Goal: Task Accomplishment & Management: Use online tool/utility

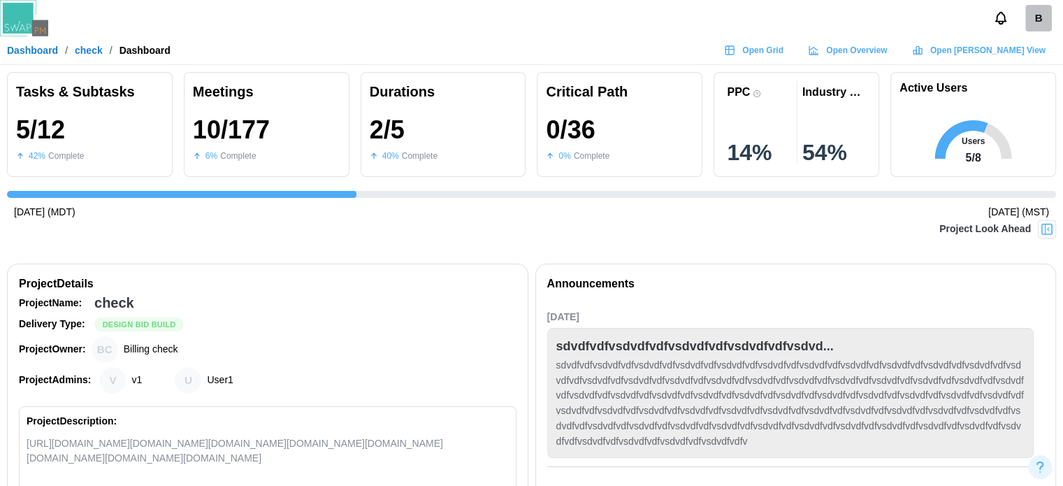
scroll to position [0, 526]
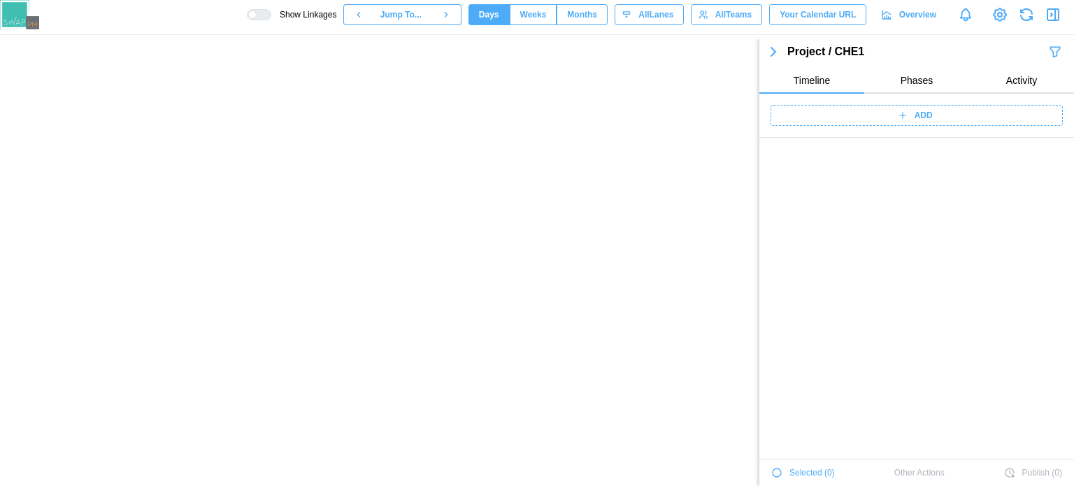
scroll to position [2353, 0]
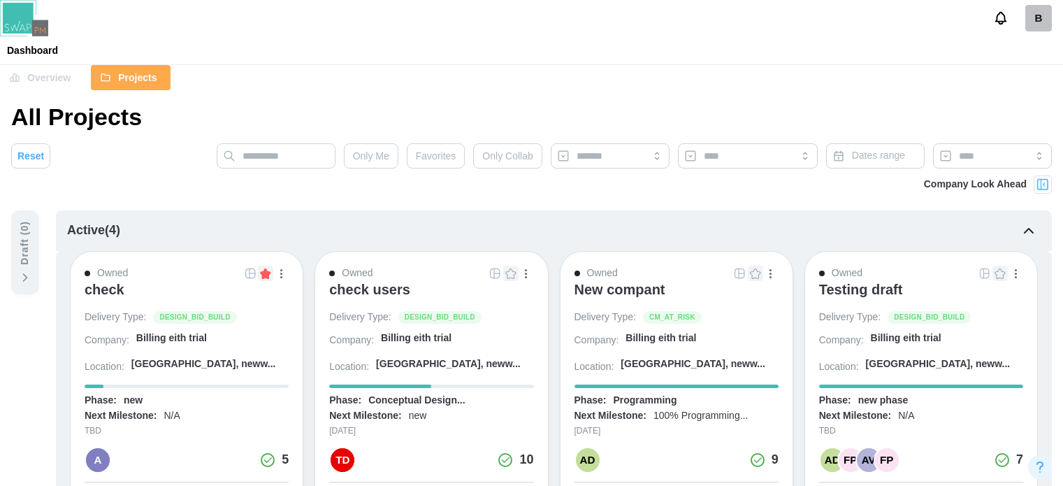
scroll to position [140, 0]
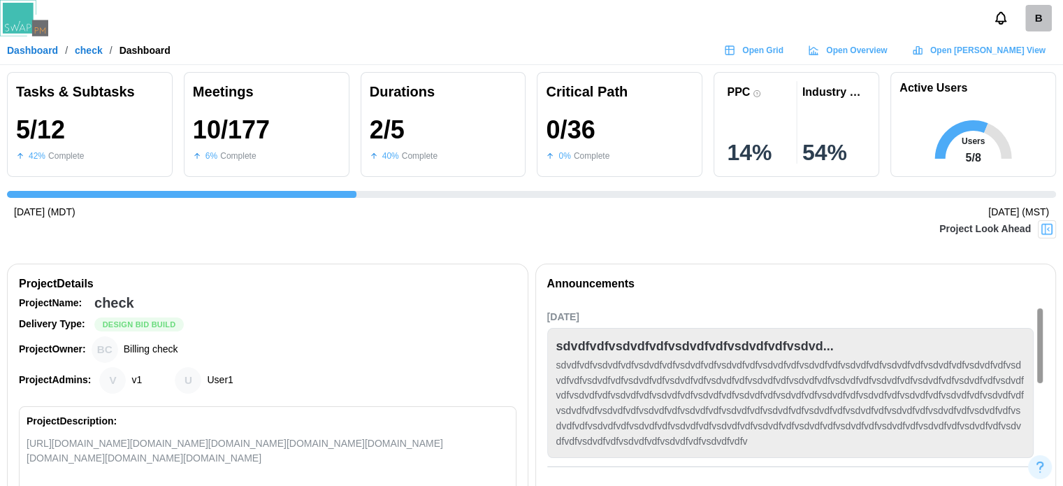
scroll to position [0, 526]
click at [993, 45] on span "Open Gantt View" at bounding box center [987, 51] width 115 height 20
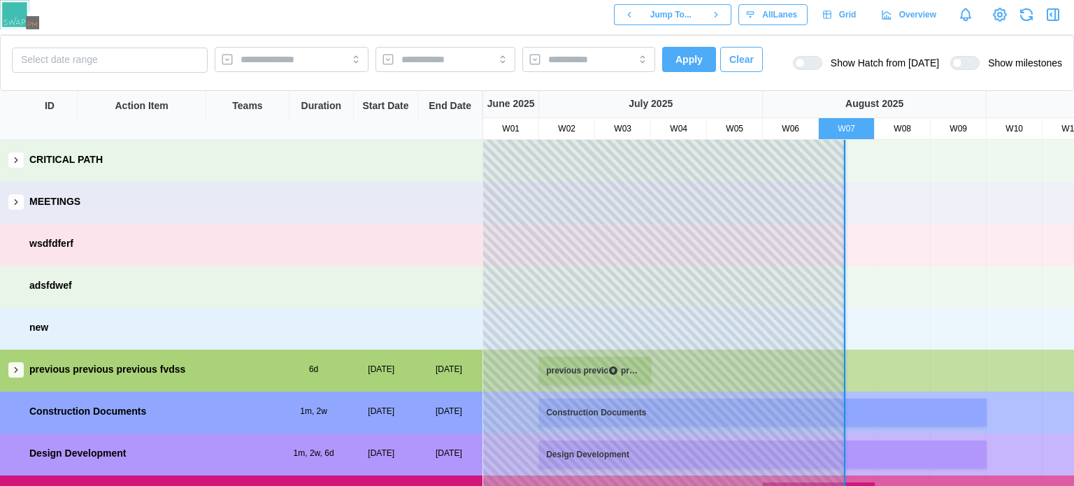
drag, startPoint x: 634, startPoint y: 203, endPoint x: 602, endPoint y: 173, distance: 44.0
click at [602, 173] on div at bounding box center [1042, 161] width 1119 height 42
click at [658, 125] on div "W04" at bounding box center [678, 128] width 55 height 13
click at [96, 64] on button "Select date range" at bounding box center [110, 60] width 196 height 25
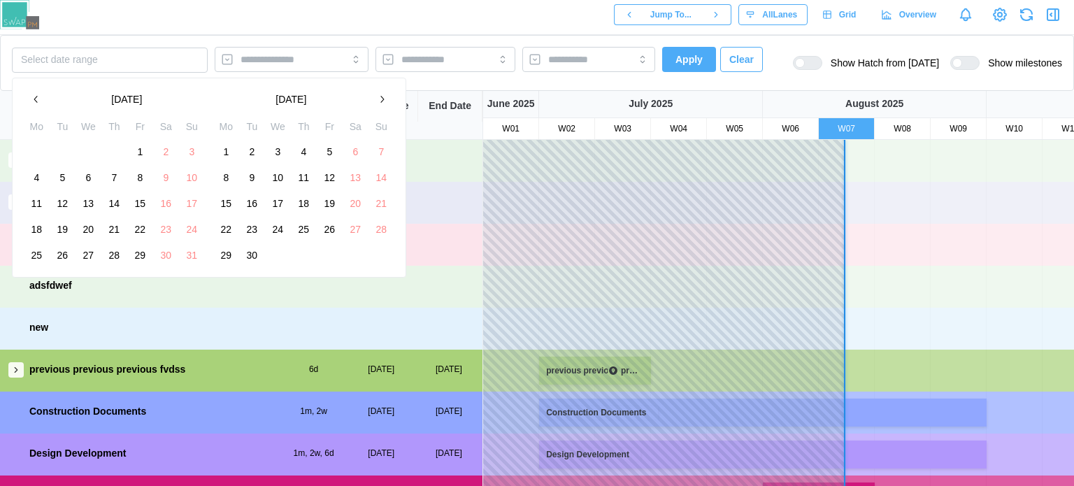
click at [143, 146] on button "1" at bounding box center [139, 151] width 25 height 25
click at [141, 157] on button "1" at bounding box center [139, 151] width 25 height 25
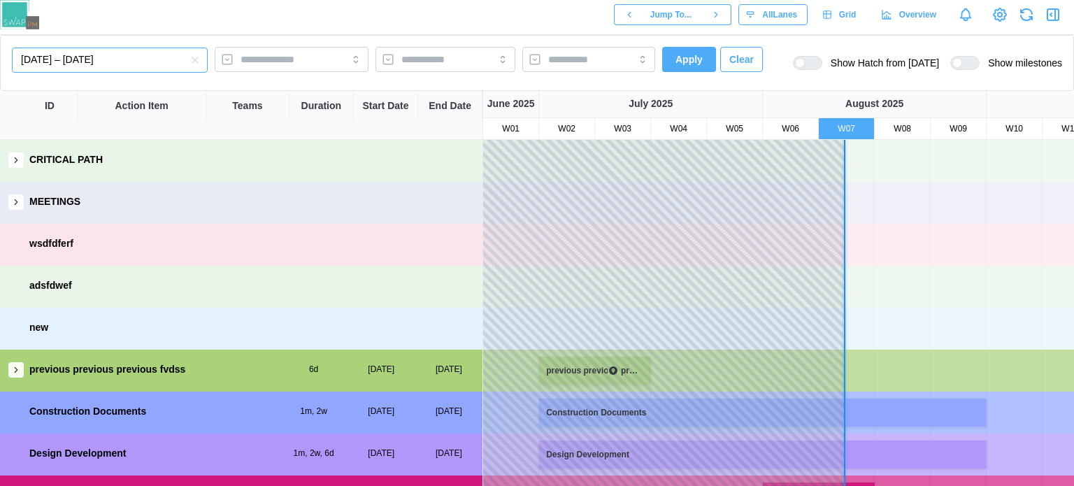
click at [82, 64] on button "[DATE] – [DATE]" at bounding box center [110, 60] width 196 height 25
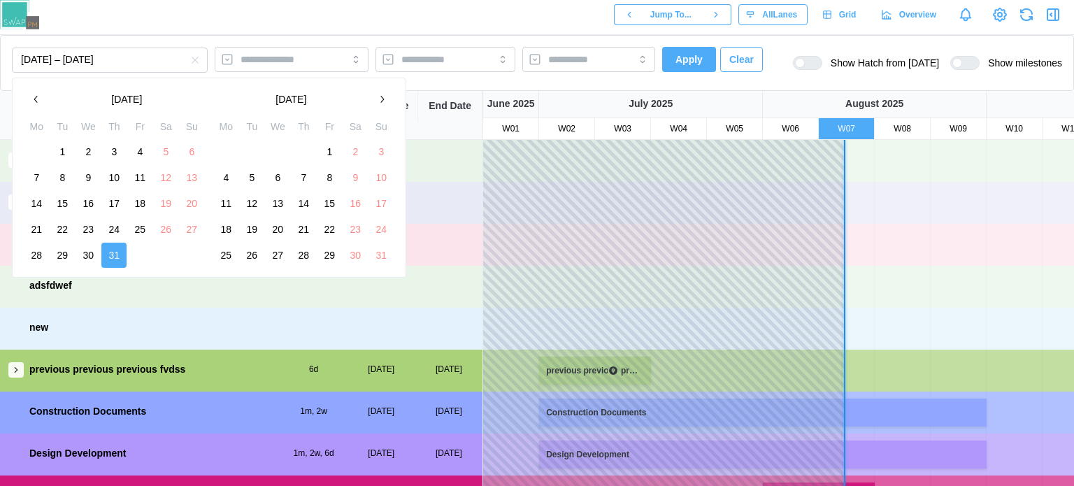
click at [372, 99] on button "button" at bounding box center [381, 99] width 25 height 25
click at [39, 103] on icon "button" at bounding box center [36, 99] width 11 height 11
click at [276, 179] on button "6" at bounding box center [277, 177] width 25 height 25
click at [382, 99] on icon "button" at bounding box center [381, 99] width 11 height 11
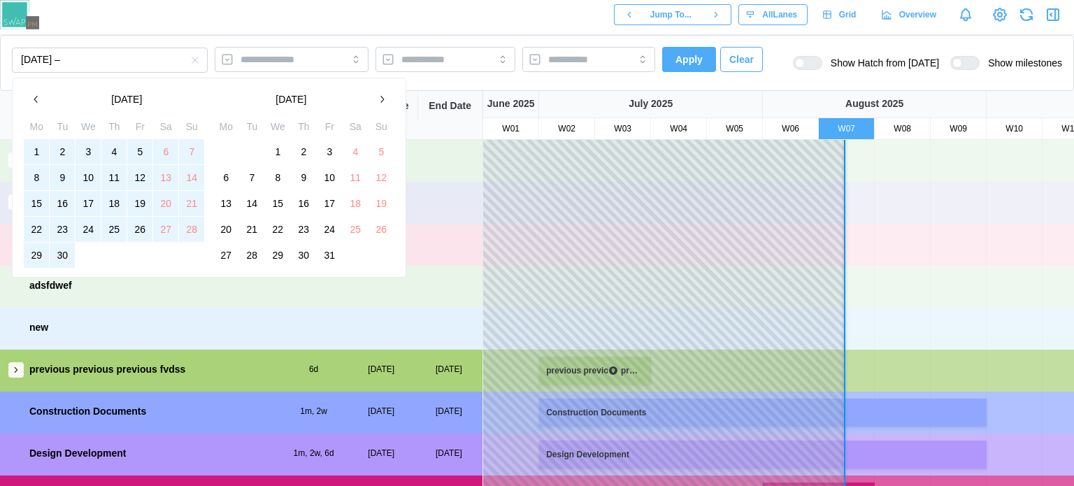
click at [73, 257] on button "30" at bounding box center [62, 255] width 25 height 25
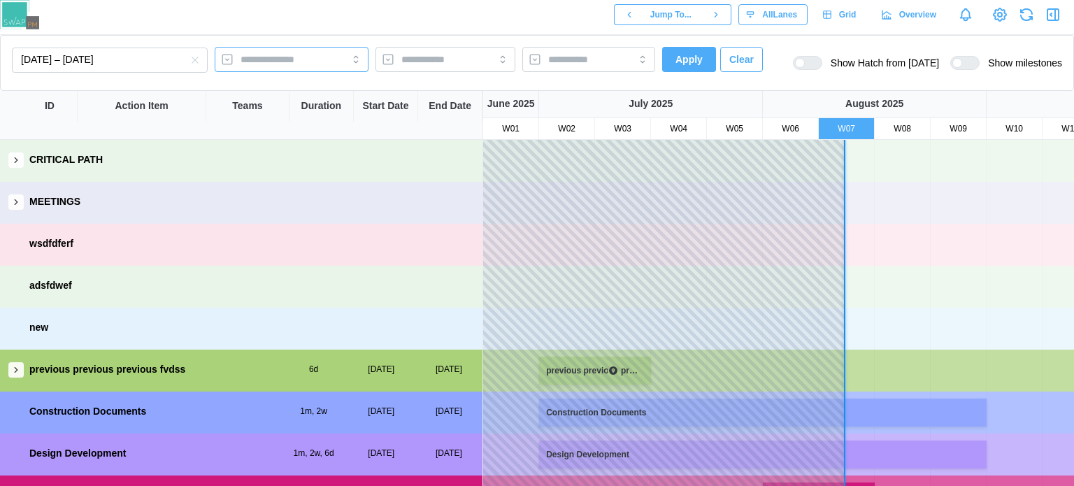
click at [280, 60] on input "search" at bounding box center [278, 59] width 77 height 11
click at [280, 61] on input "search" at bounding box center [278, 59] width 77 height 11
click at [696, 61] on span "Apply" at bounding box center [688, 60] width 27 height 24
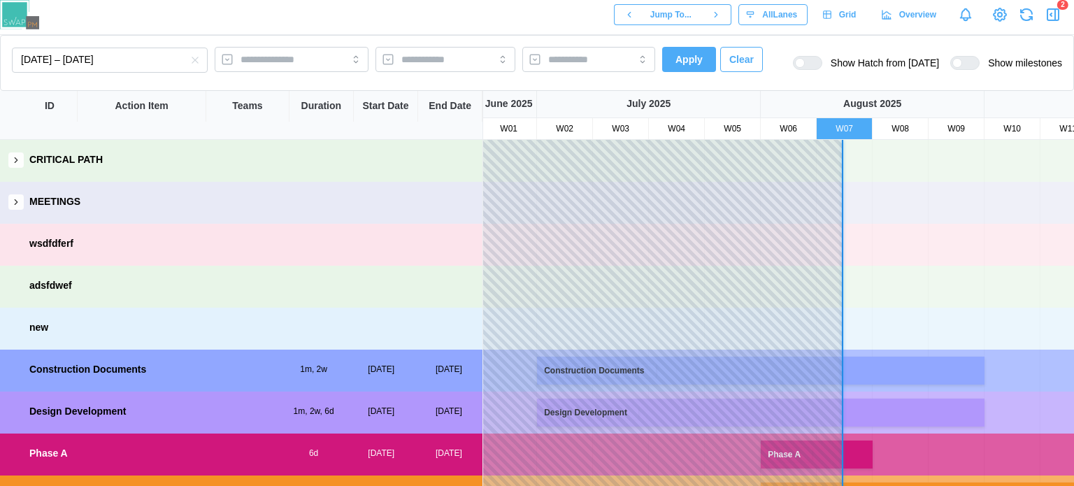
drag, startPoint x: 515, startPoint y: 338, endPoint x: 512, endPoint y: 352, distance: 14.3
click at [512, 352] on div "Construction Documents Design Development Phase A new PHASE B" at bounding box center [1040, 349] width 1119 height 419
click at [129, 69] on button "[DATE] – [DATE]" at bounding box center [110, 60] width 196 height 25
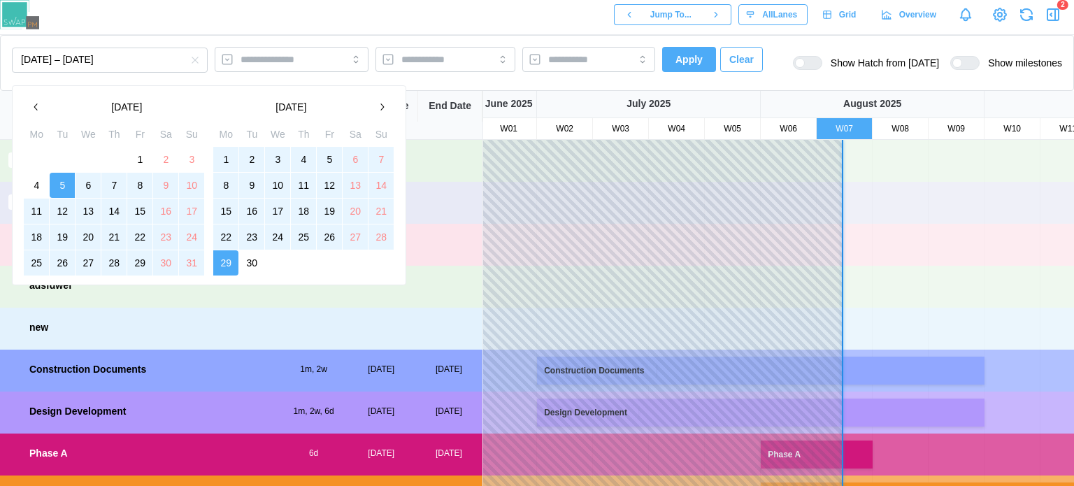
click at [219, 153] on button "1" at bounding box center [225, 159] width 25 height 25
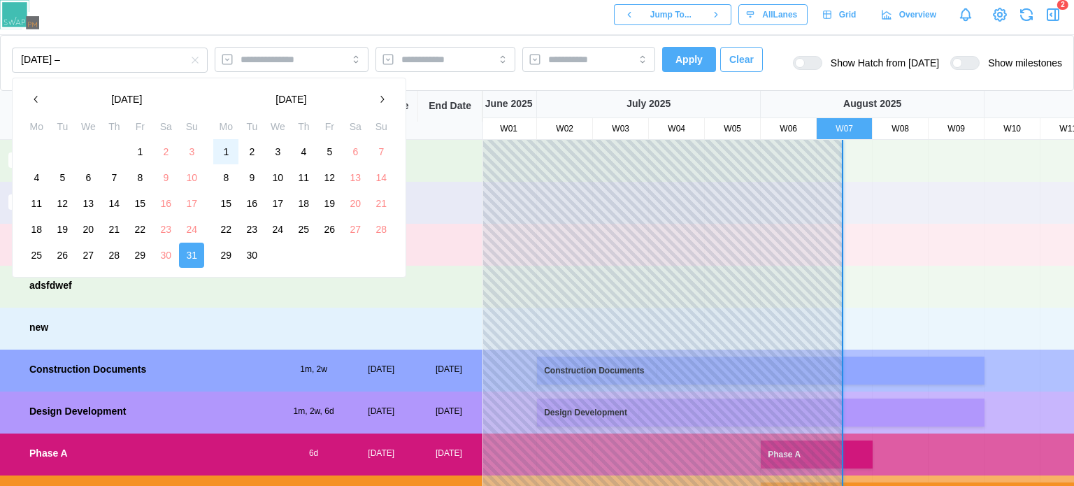
click at [227, 149] on button "1" at bounding box center [225, 151] width 25 height 25
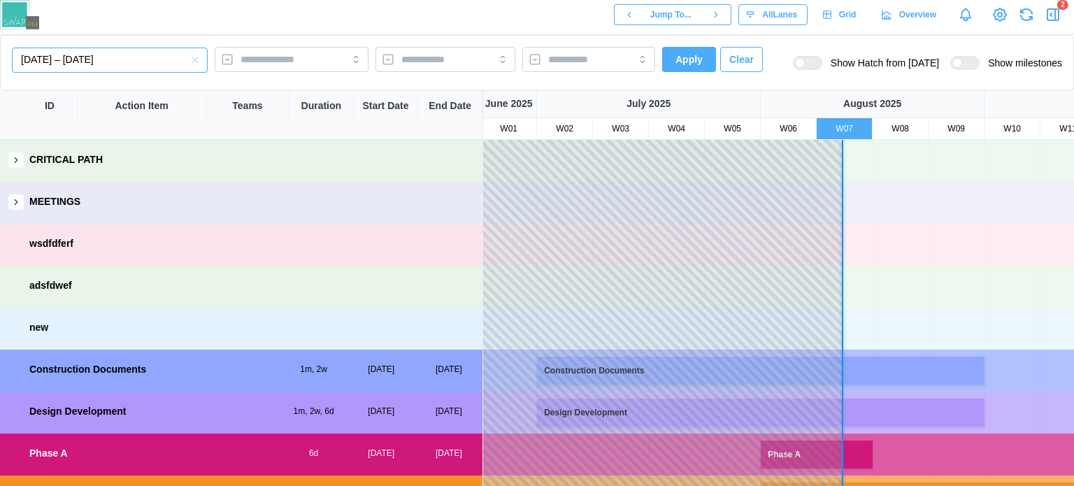
click at [153, 55] on button "[DATE] – [DATE]" at bounding box center [110, 60] width 196 height 25
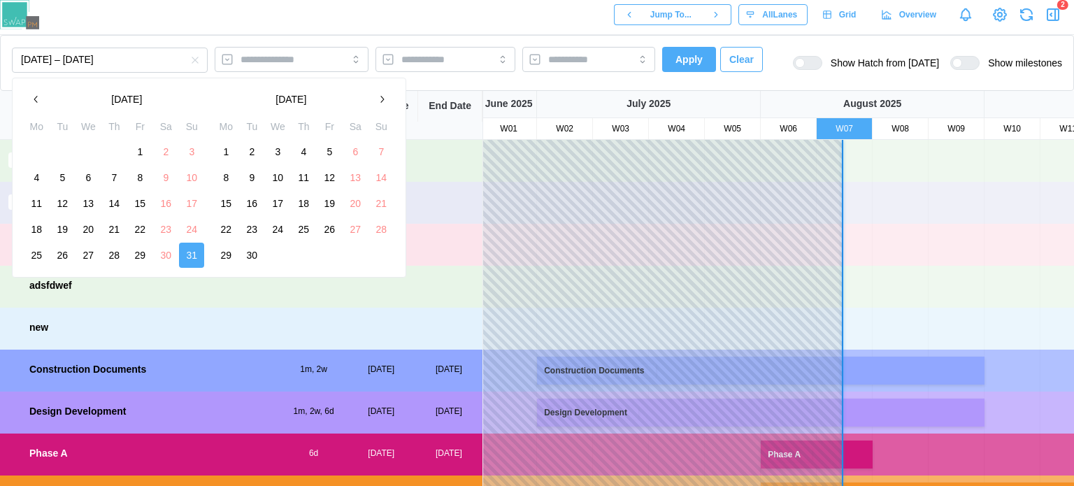
click at [231, 149] on button "1" at bounding box center [225, 151] width 25 height 25
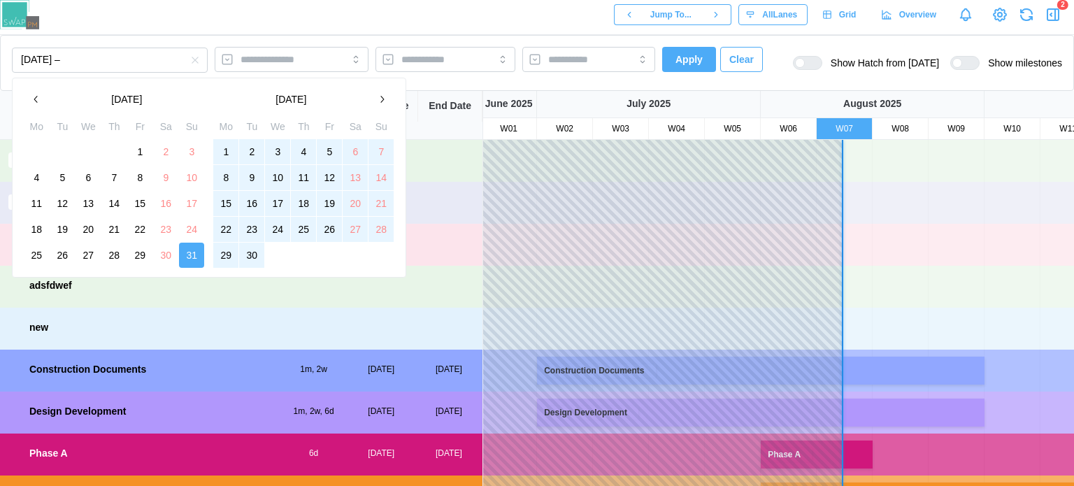
click at [249, 247] on button "30" at bounding box center [251, 255] width 25 height 25
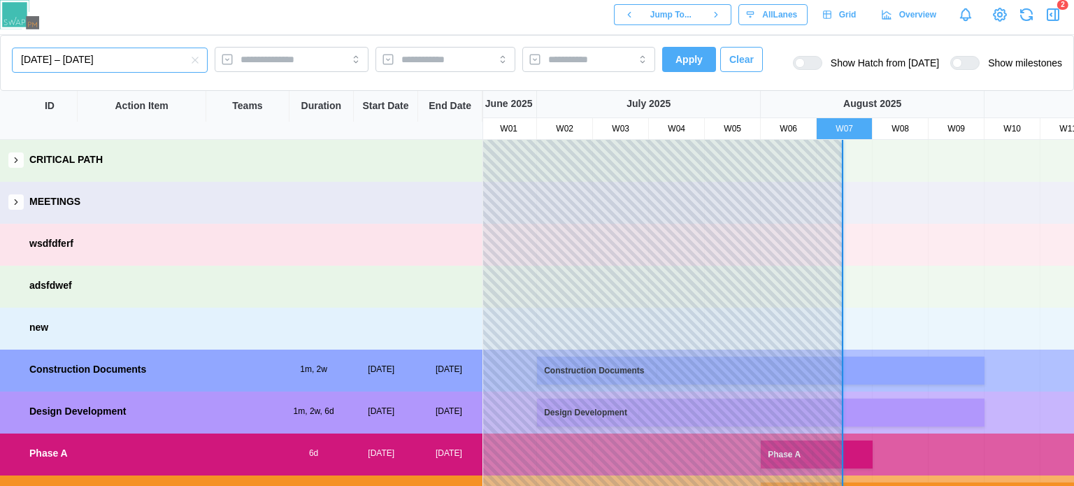
click at [121, 66] on button "[DATE] – [DATE]" at bounding box center [110, 60] width 196 height 25
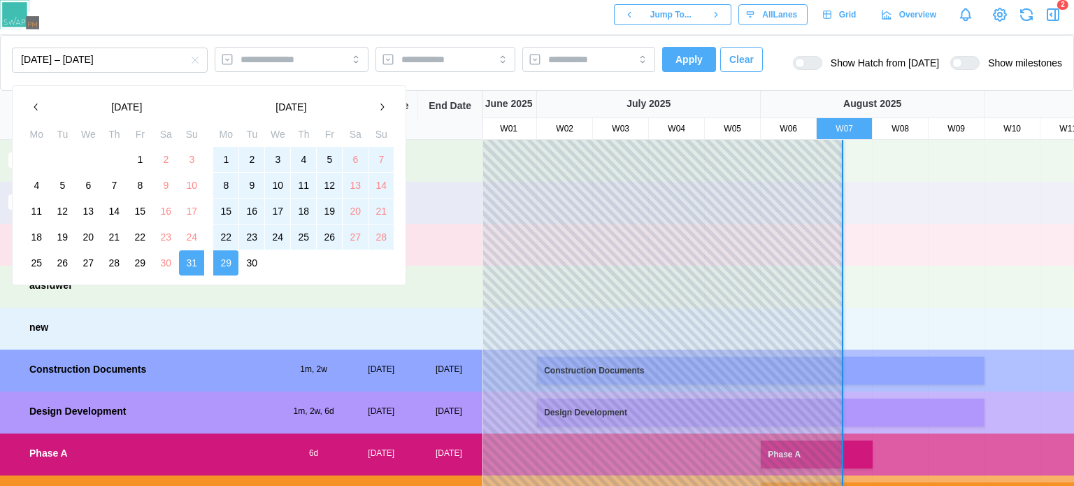
click at [294, 257] on td "2" at bounding box center [304, 263] width 26 height 26
click at [282, 258] on td "1" at bounding box center [278, 263] width 26 height 26
click at [220, 124] on div "[DATE] Mo Tu We Th Fr Sa Su 1 2 3 4 5 6 7 8 9 10 11 12 13 14 15 16 17 18 19 20 …" at bounding box center [303, 185] width 181 height 182
click at [252, 108] on button "[DATE]" at bounding box center [291, 106] width 156 height 25
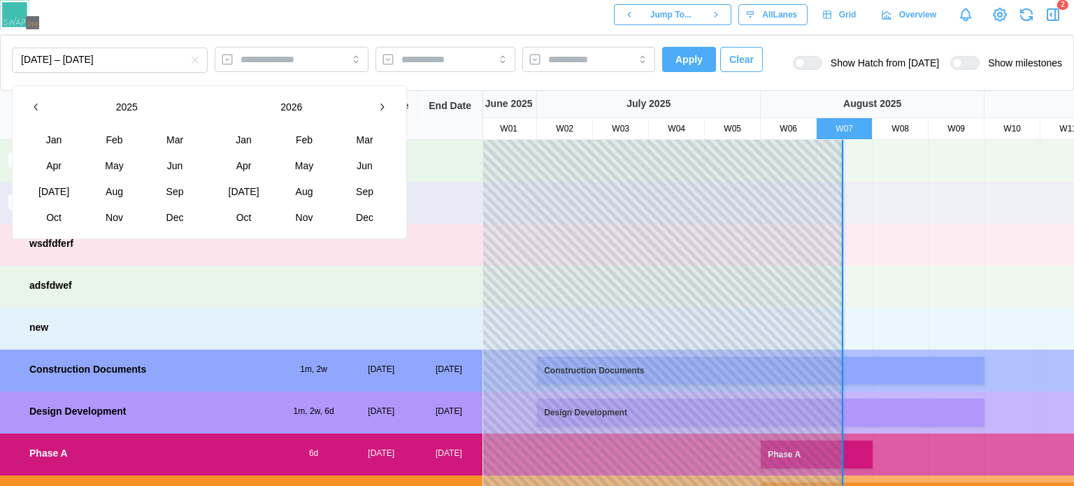
click at [34, 108] on icon "button" at bounding box center [36, 106] width 11 height 11
click at [389, 114] on button "button" at bounding box center [381, 106] width 25 height 25
click at [200, 64] on icon "button" at bounding box center [194, 60] width 11 height 11
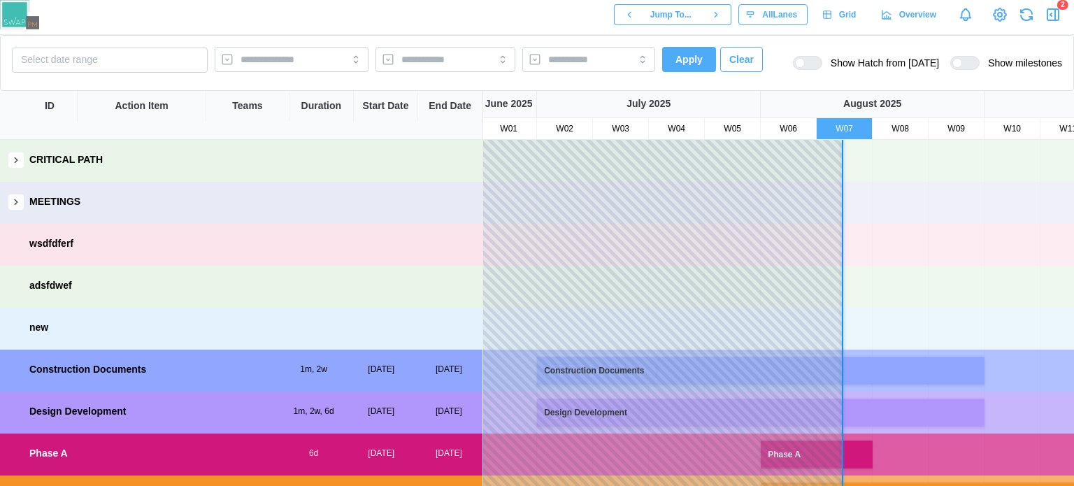
click at [97, 43] on div "Select date range Apply Clear Show Hatch from [DATE] Show milestones" at bounding box center [537, 63] width 1074 height 56
click at [99, 55] on button "Select date range" at bounding box center [110, 60] width 196 height 25
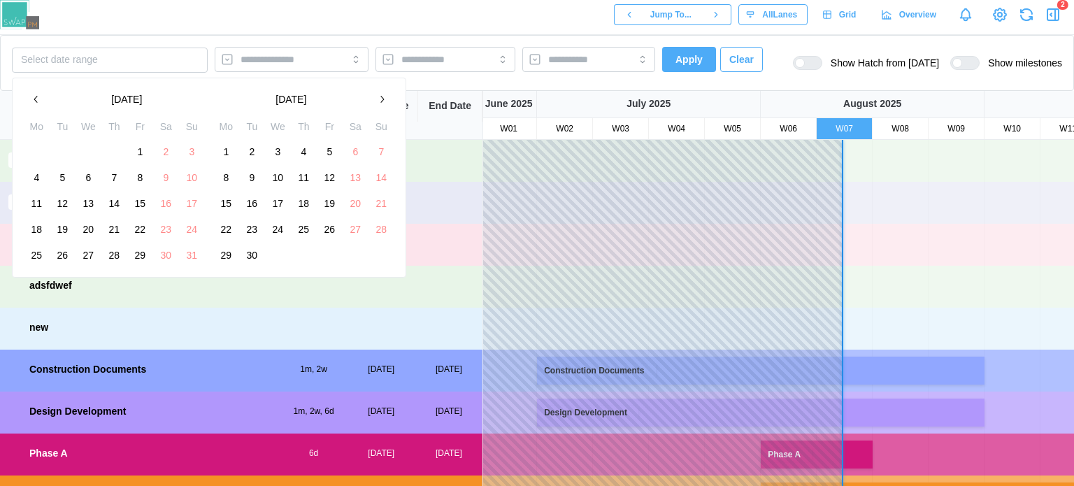
click at [220, 150] on button "1" at bounding box center [225, 151] width 25 height 25
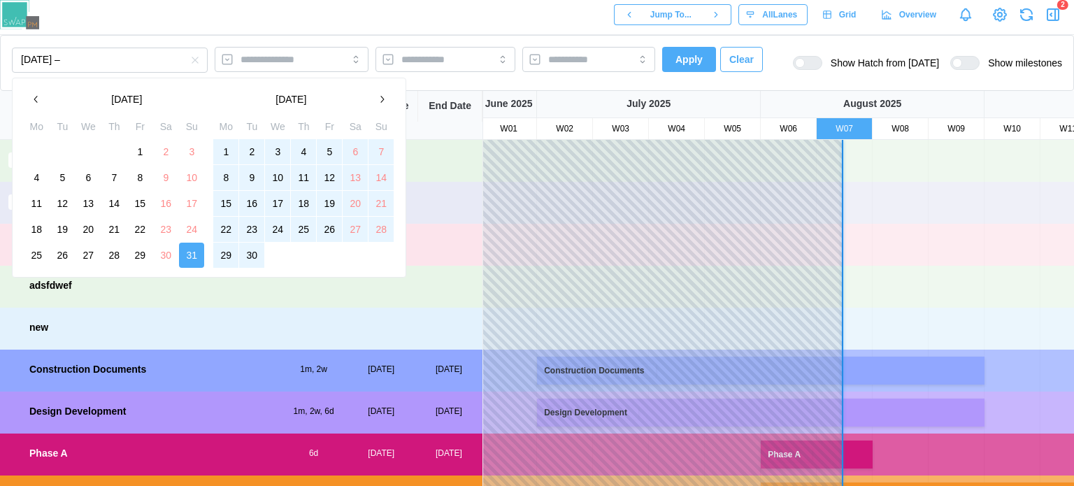
click at [254, 255] on button "30" at bounding box center [251, 255] width 25 height 25
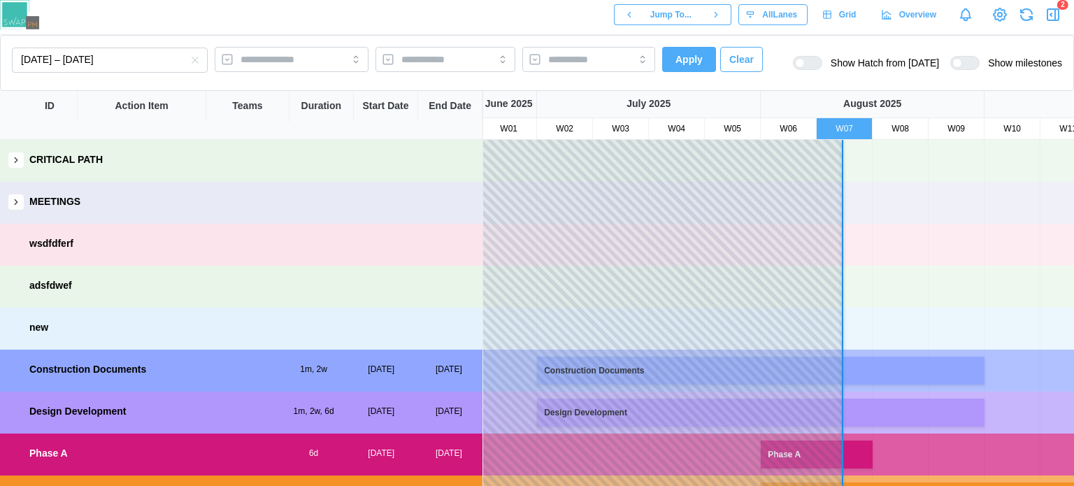
click at [700, 51] on span "Apply" at bounding box center [688, 60] width 27 height 24
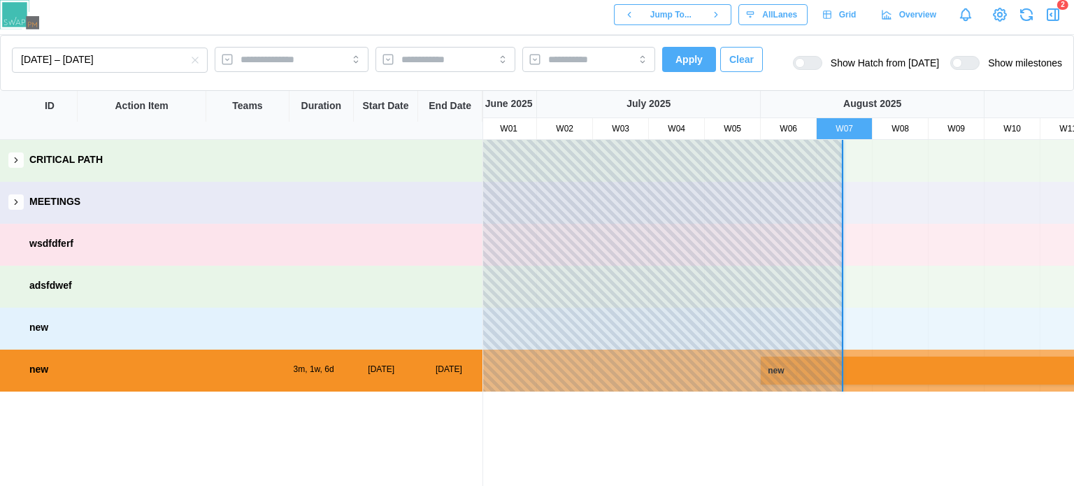
click at [196, 66] on icon "button" at bounding box center [194, 60] width 11 height 11
click at [729, 66] on span "Clear" at bounding box center [741, 60] width 24 height 24
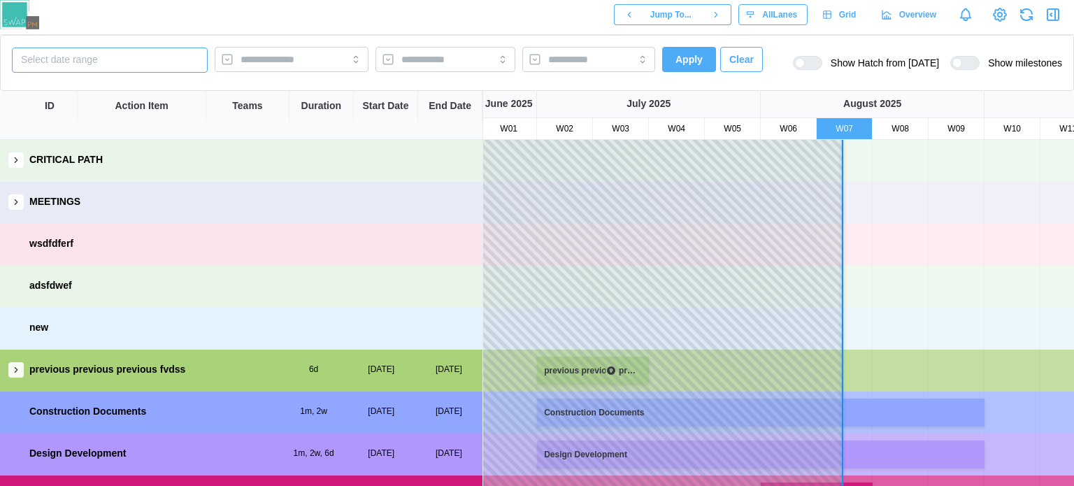
click at [117, 61] on button "Select date range" at bounding box center [110, 60] width 196 height 25
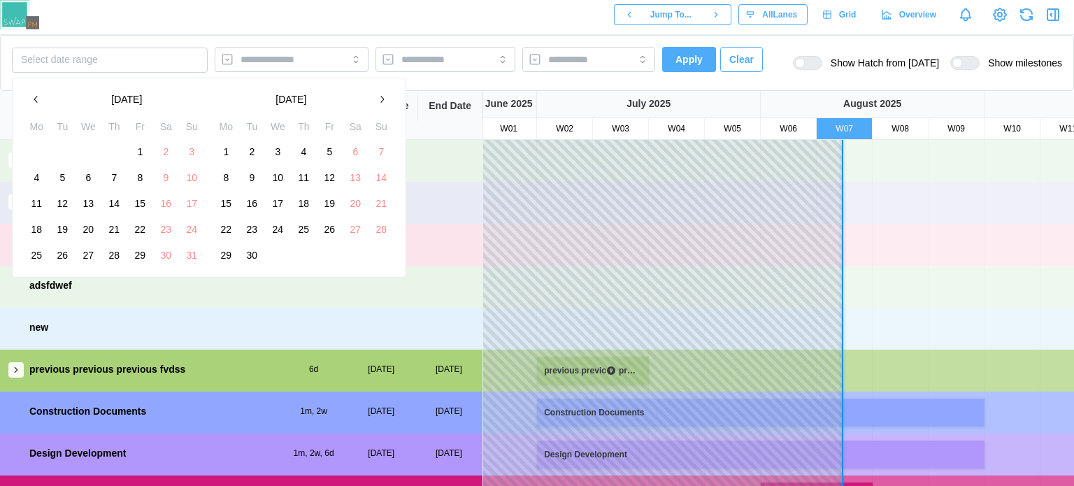
click at [137, 145] on button "1" at bounding box center [139, 151] width 25 height 25
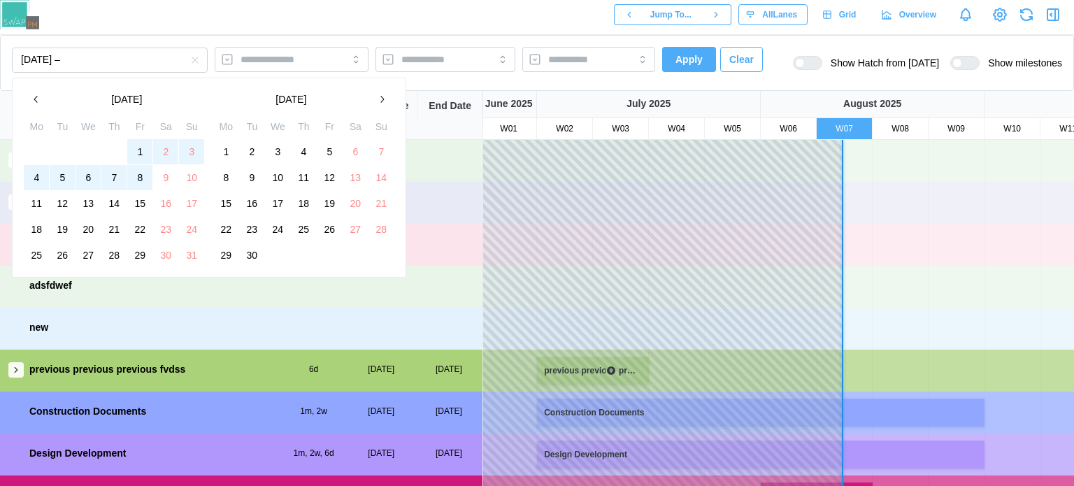
click at [139, 173] on button "8" at bounding box center [139, 177] width 25 height 25
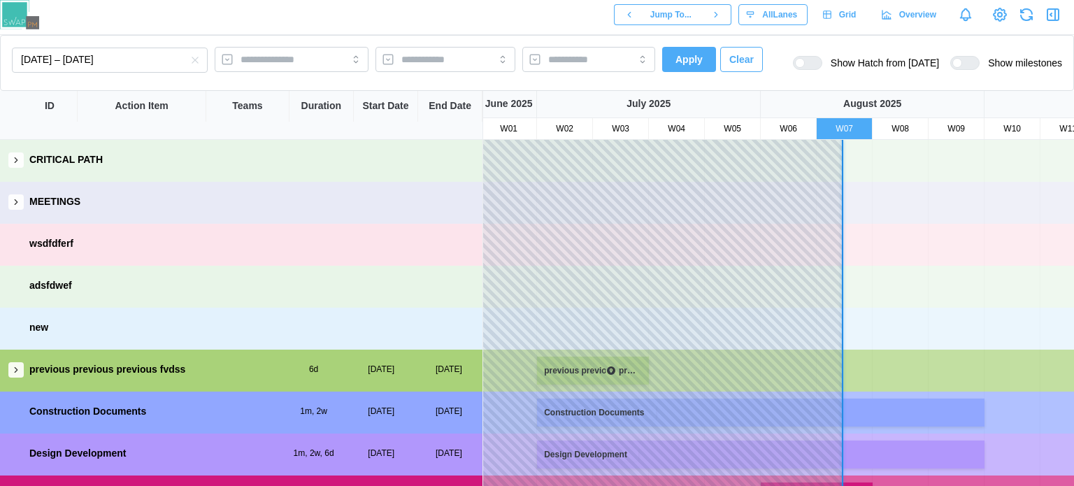
click at [685, 57] on span "Apply" at bounding box center [688, 60] width 27 height 24
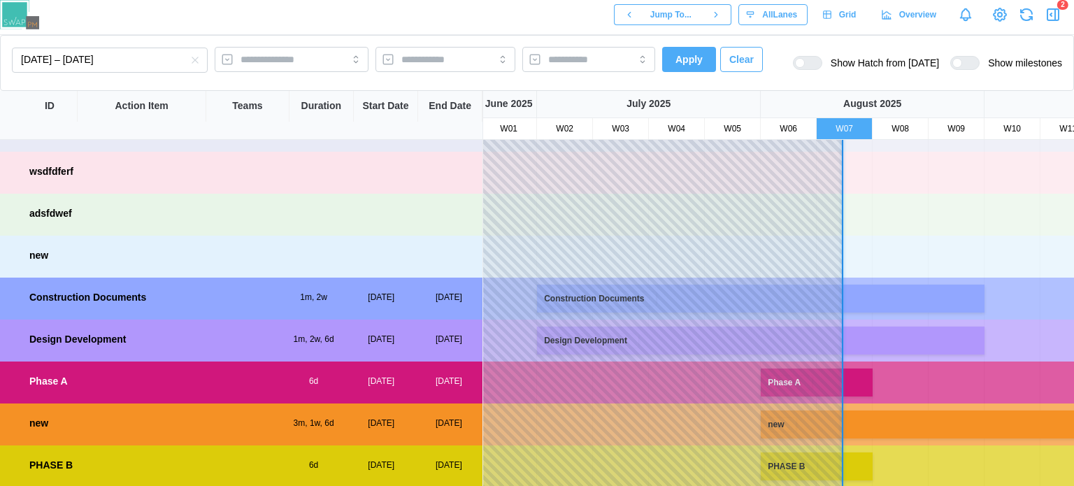
scroll to position [73, 0]
click at [165, 59] on button "[DATE] – [DATE]" at bounding box center [110, 60] width 196 height 25
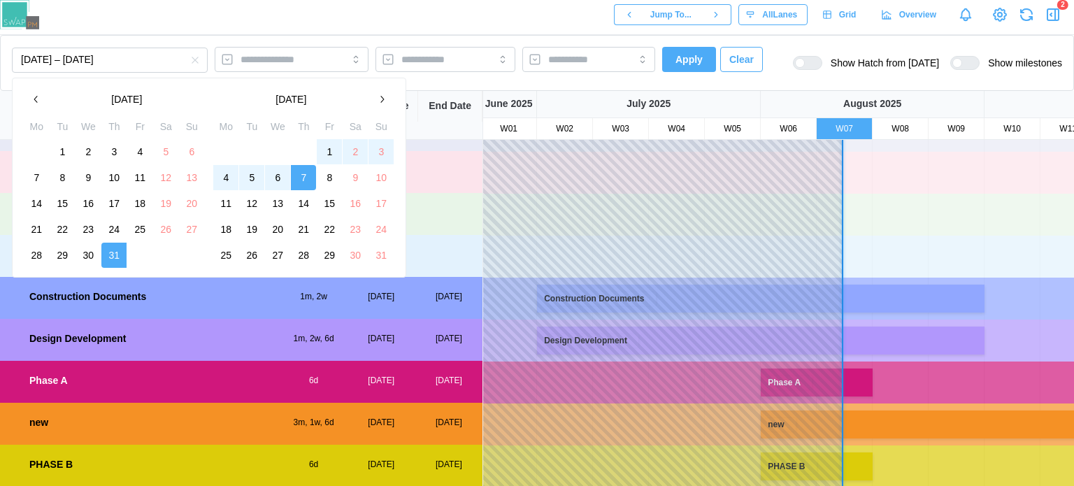
click at [325, 200] on button "15" at bounding box center [329, 203] width 25 height 25
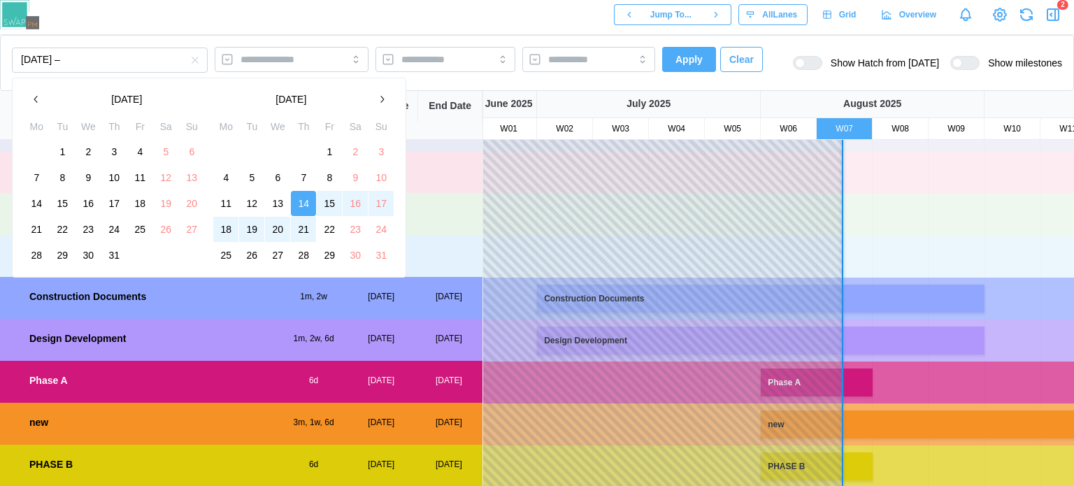
click at [297, 226] on button "21" at bounding box center [303, 229] width 25 height 25
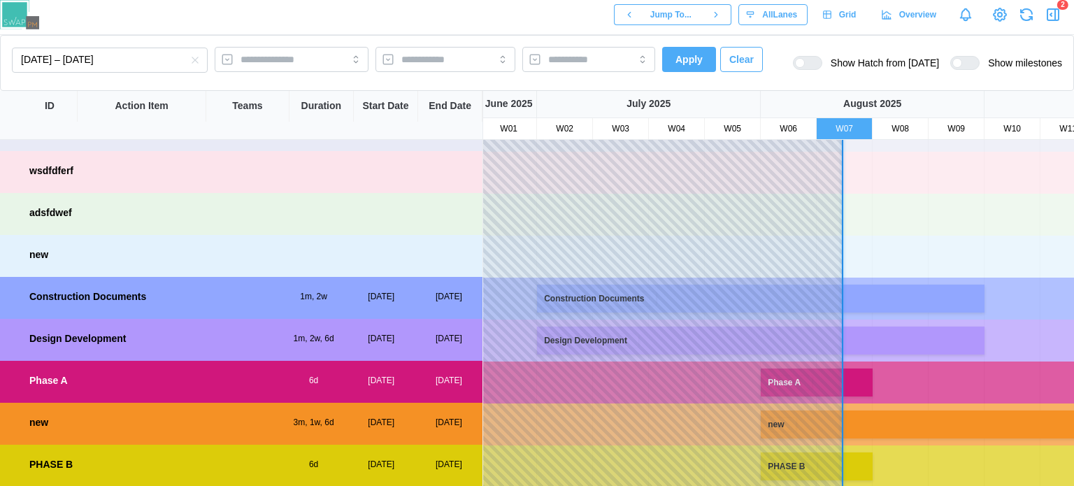
click at [678, 52] on span "Apply" at bounding box center [688, 60] width 27 height 24
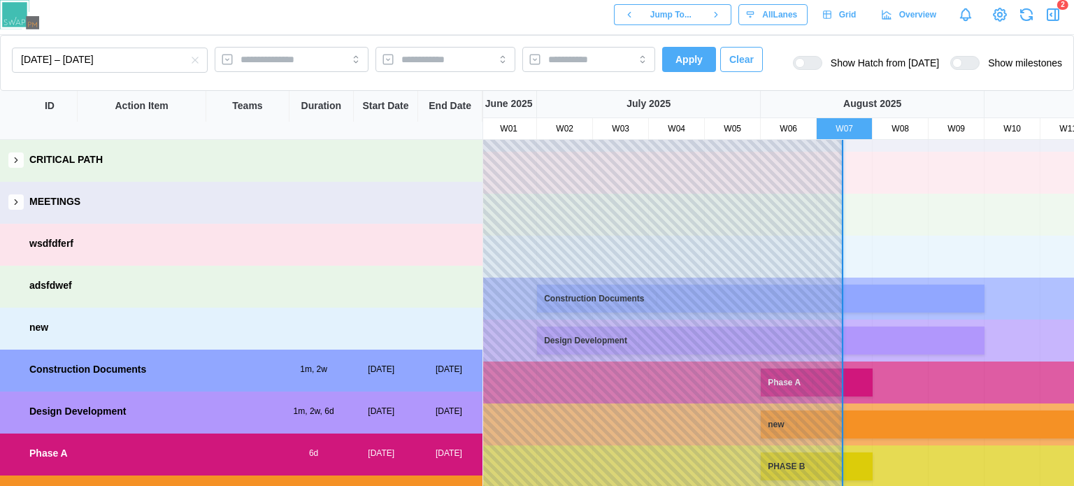
scroll to position [0, 2]
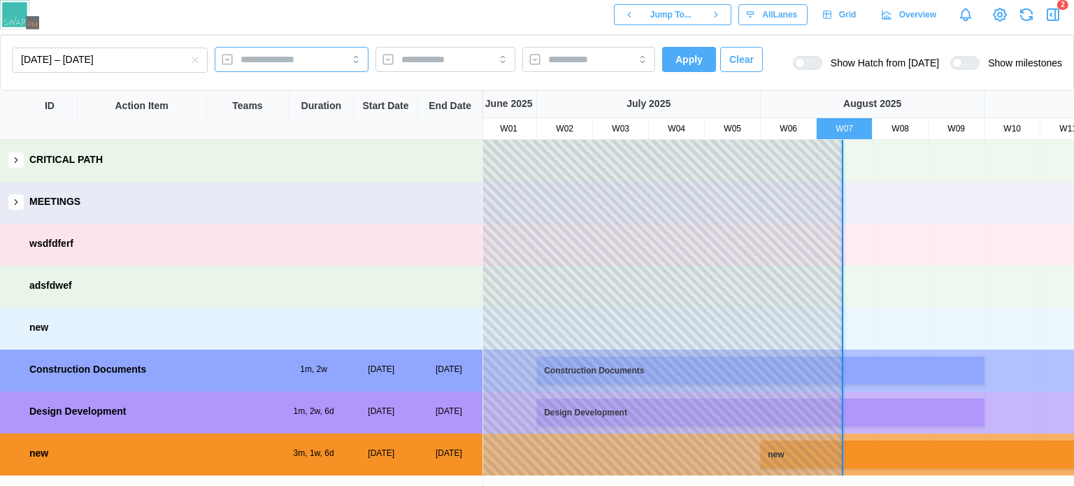
click at [270, 57] on input "search" at bounding box center [278, 59] width 77 height 11
click at [271, 58] on input "search" at bounding box center [278, 59] width 77 height 11
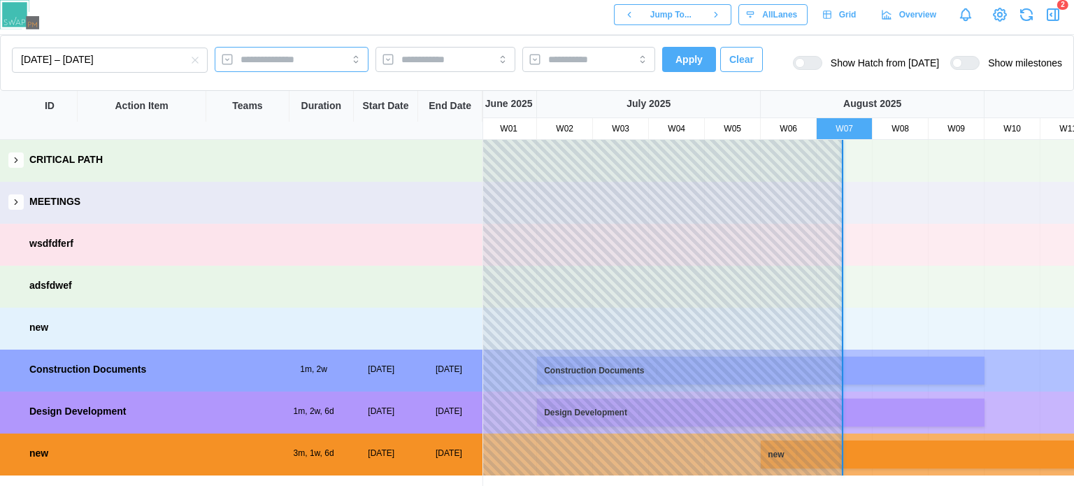
click at [271, 58] on input "search" at bounding box center [278, 59] width 77 height 11
click at [272, 58] on input "search" at bounding box center [278, 59] width 77 height 11
click at [273, 58] on input "search" at bounding box center [278, 59] width 77 height 11
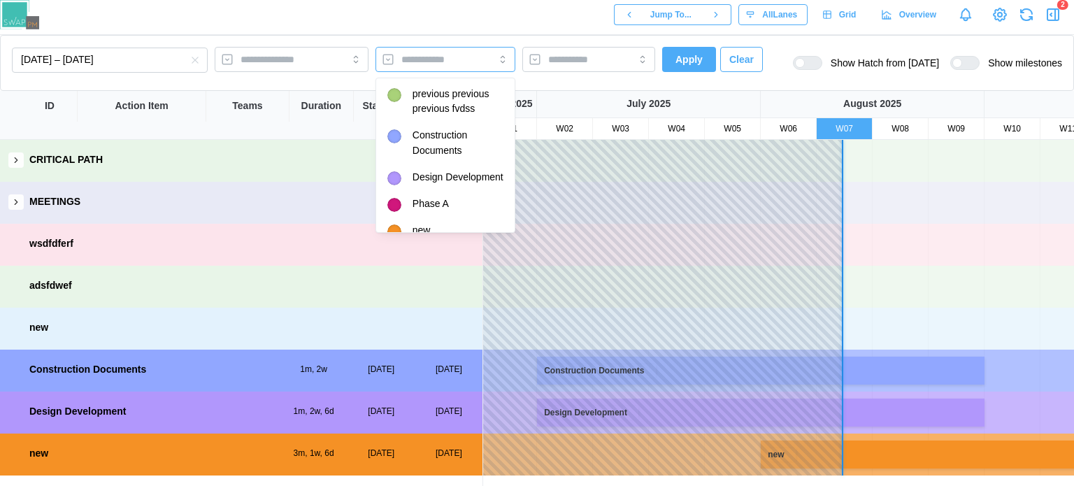
click at [408, 57] on input "search" at bounding box center [432, 59] width 63 height 11
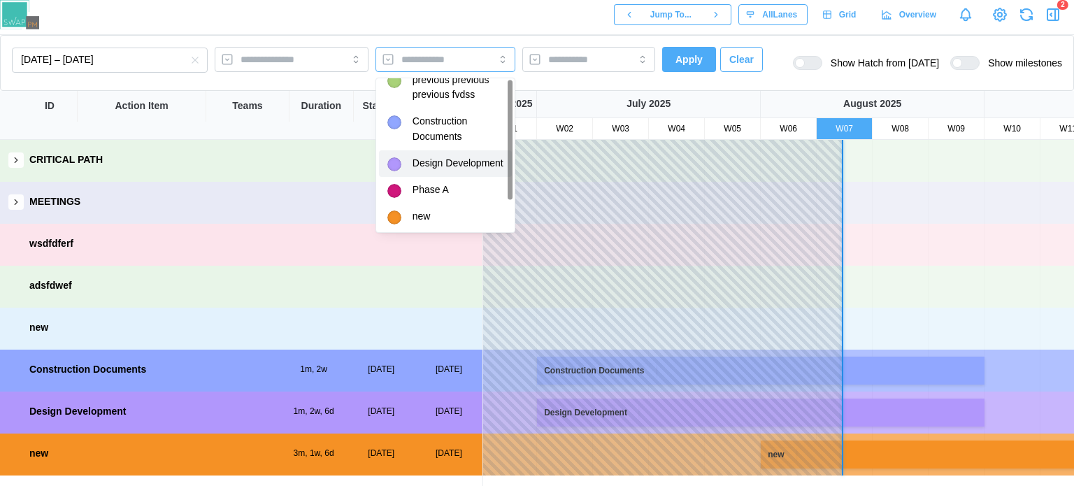
scroll to position [0, 0]
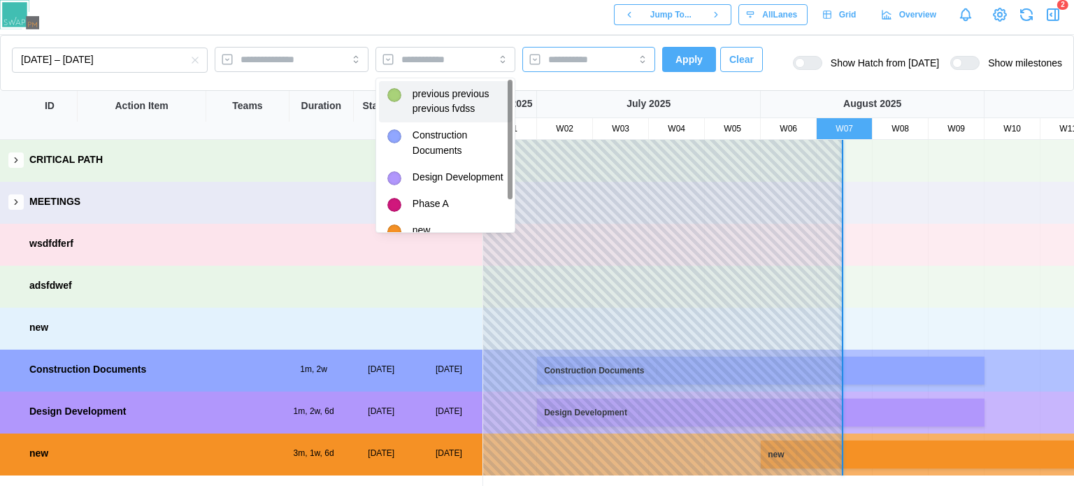
click at [582, 56] on input "search" at bounding box center [576, 59] width 56 height 11
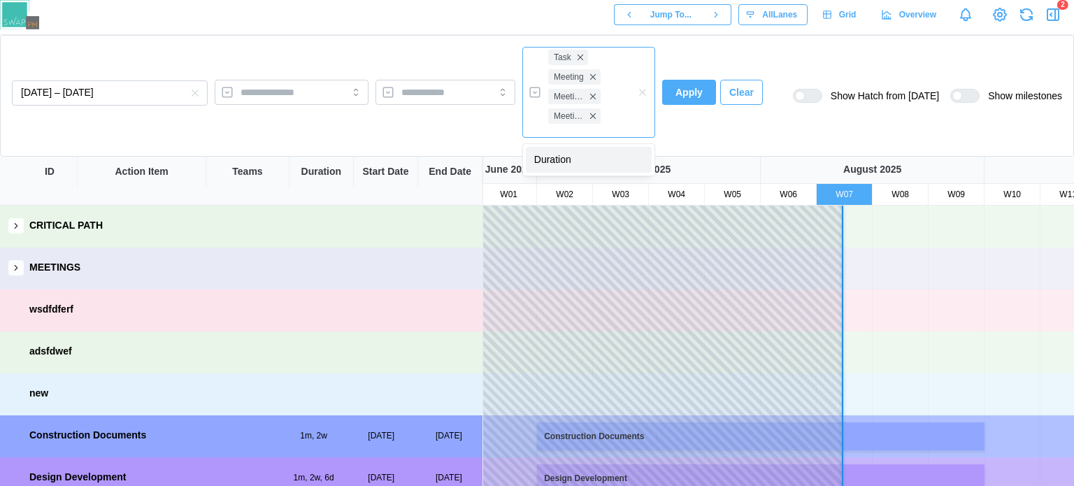
click at [558, 173] on div "Duration" at bounding box center [588, 160] width 131 height 32
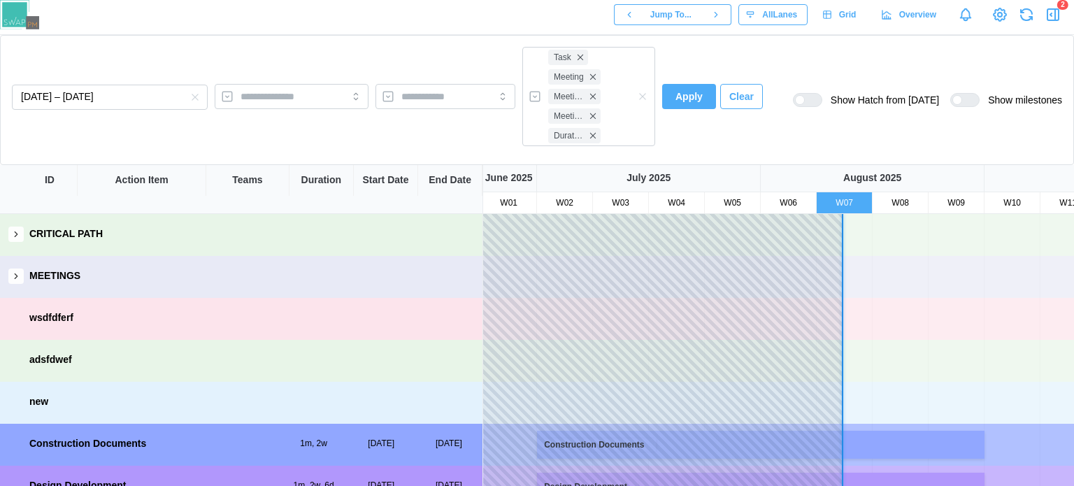
click at [681, 90] on span "Apply" at bounding box center [688, 97] width 27 height 24
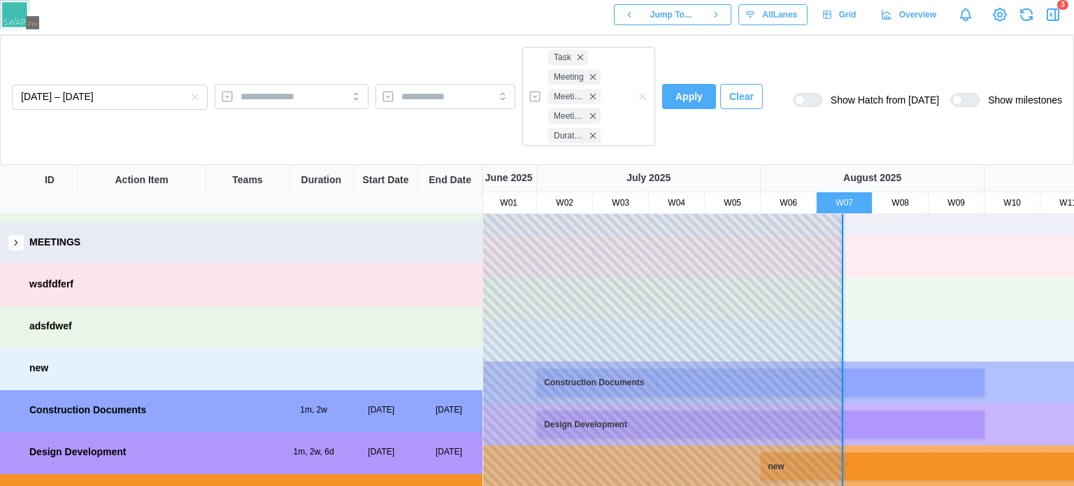
scroll to position [62, 0]
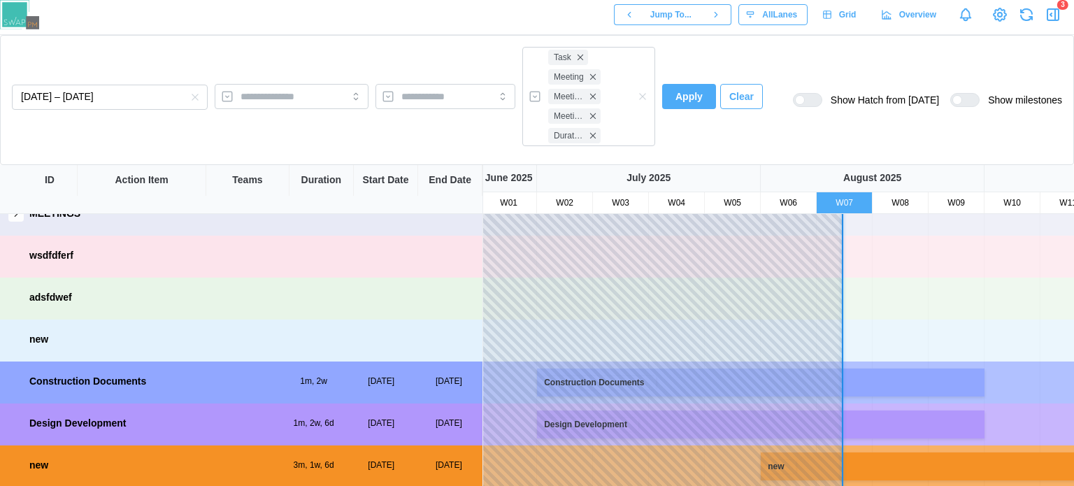
click at [189, 100] on icon "button" at bounding box center [194, 97] width 11 height 11
click at [680, 103] on span "Apply" at bounding box center [688, 97] width 27 height 24
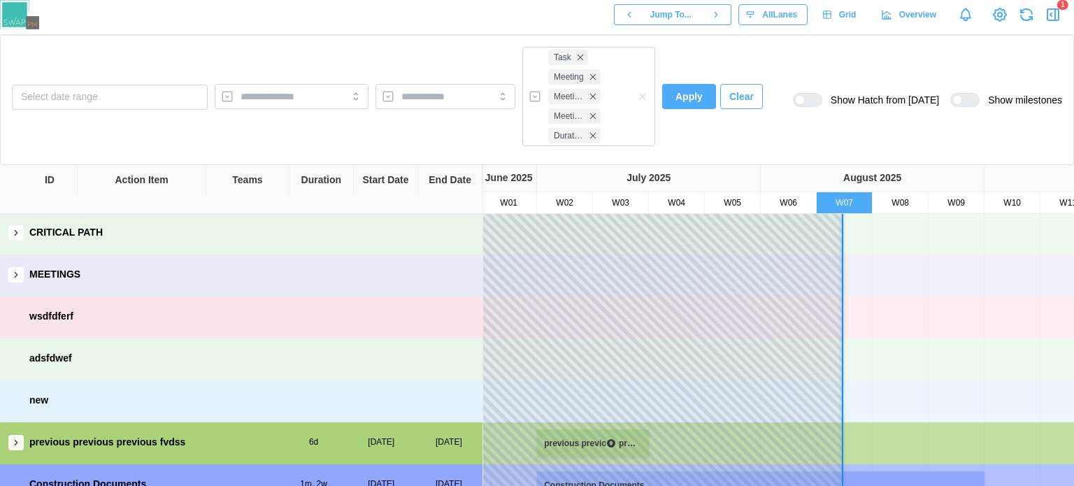
scroll to position [0, 0]
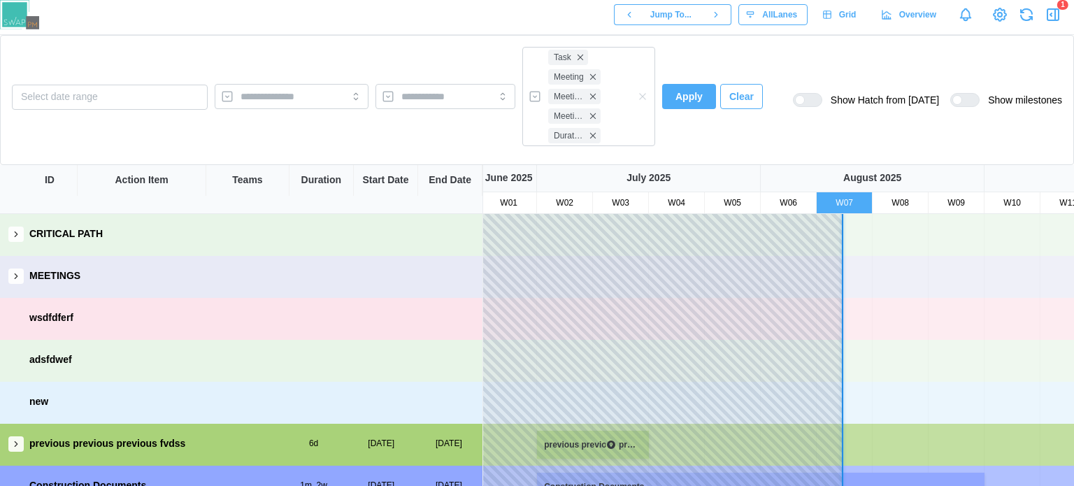
click at [639, 95] on icon "button" at bounding box center [642, 96] width 11 height 11
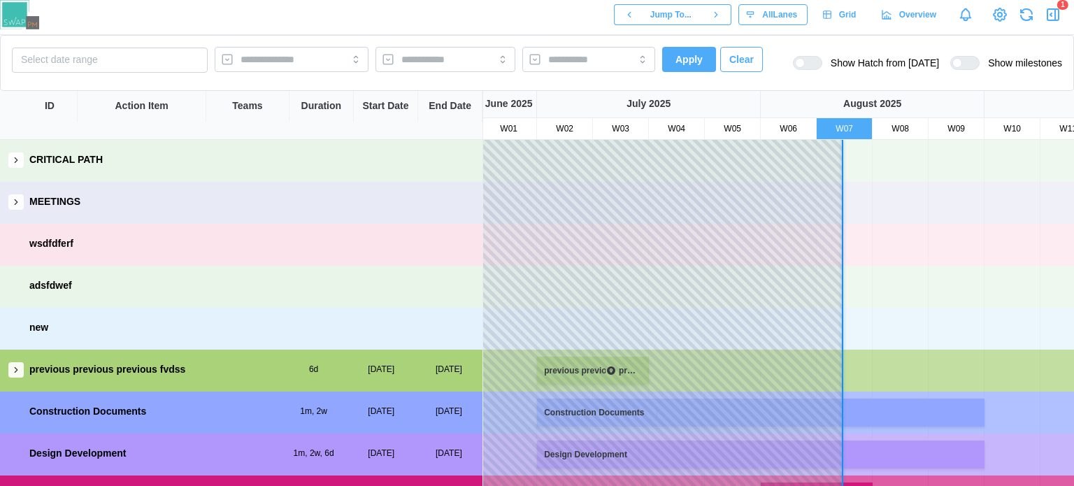
click at [382, 73] on div "Select date range Apply Clear" at bounding box center [387, 63] width 751 height 32
click at [66, 48] on button "Select date range" at bounding box center [110, 60] width 196 height 25
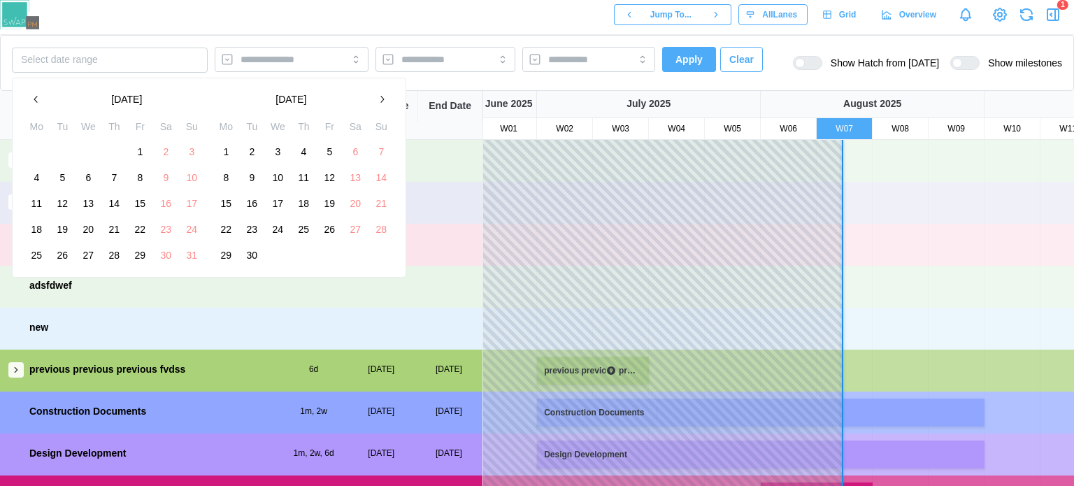
click at [37, 102] on icon "button" at bounding box center [36, 99] width 11 height 11
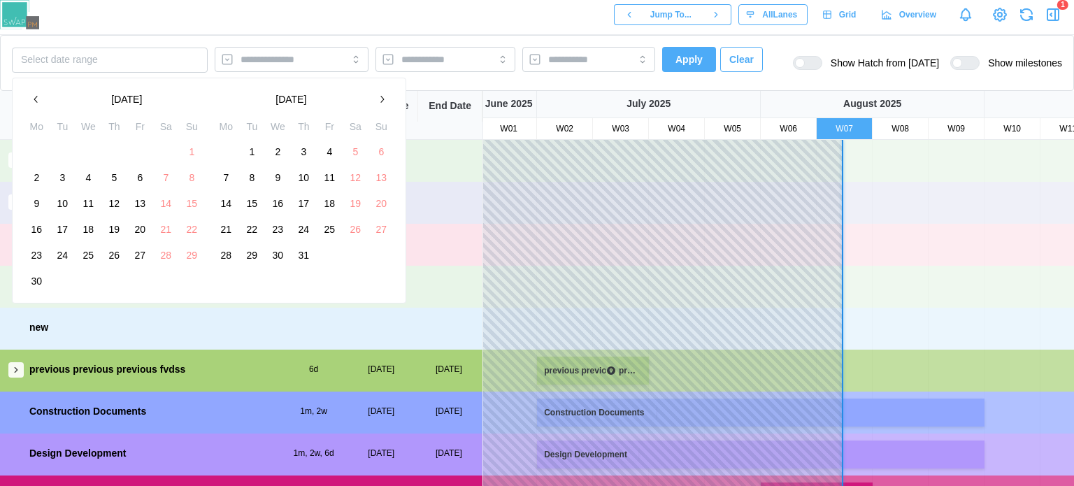
click at [36, 100] on icon "button" at bounding box center [36, 99] width 11 height 11
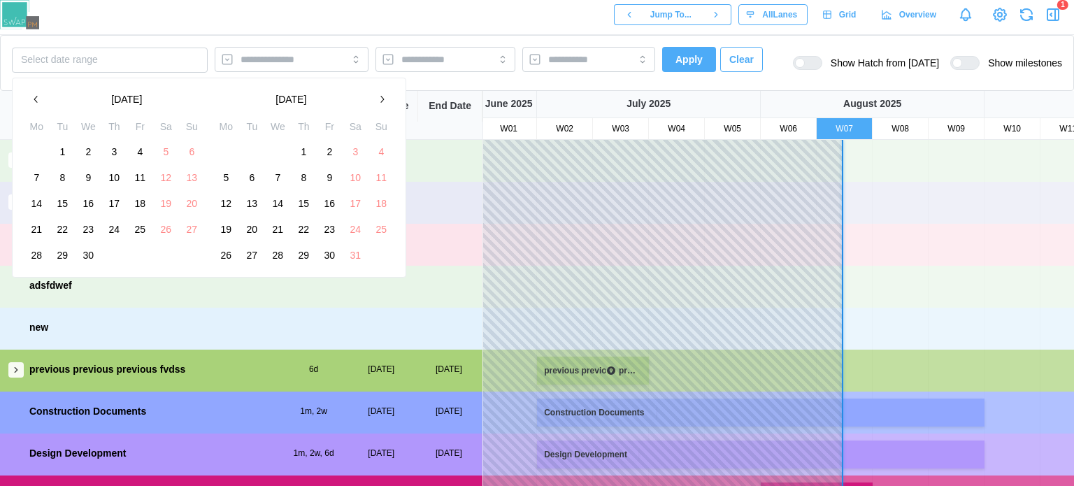
click at [36, 100] on icon "button" at bounding box center [36, 99] width 11 height 11
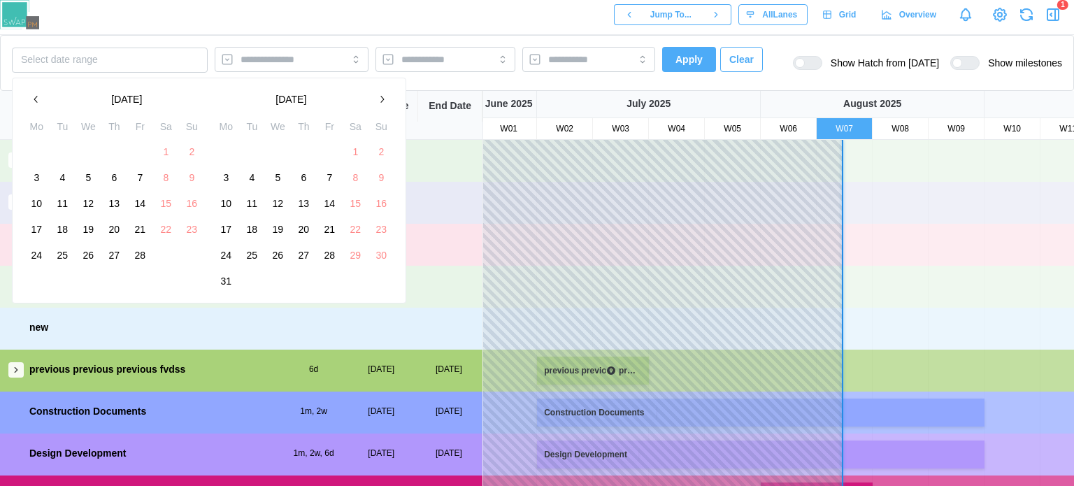
click at [165, 158] on button "1" at bounding box center [165, 151] width 25 height 25
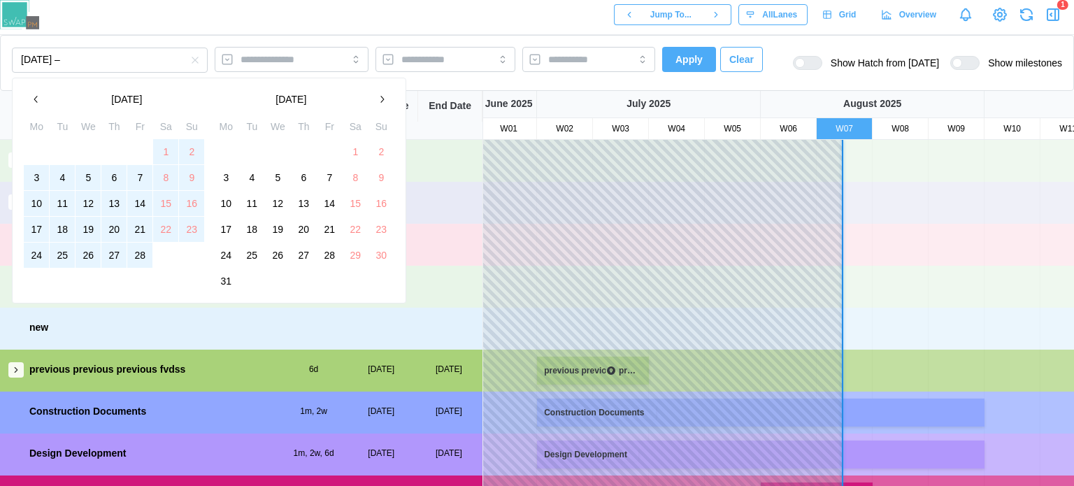
click at [143, 248] on button "28" at bounding box center [139, 255] width 25 height 25
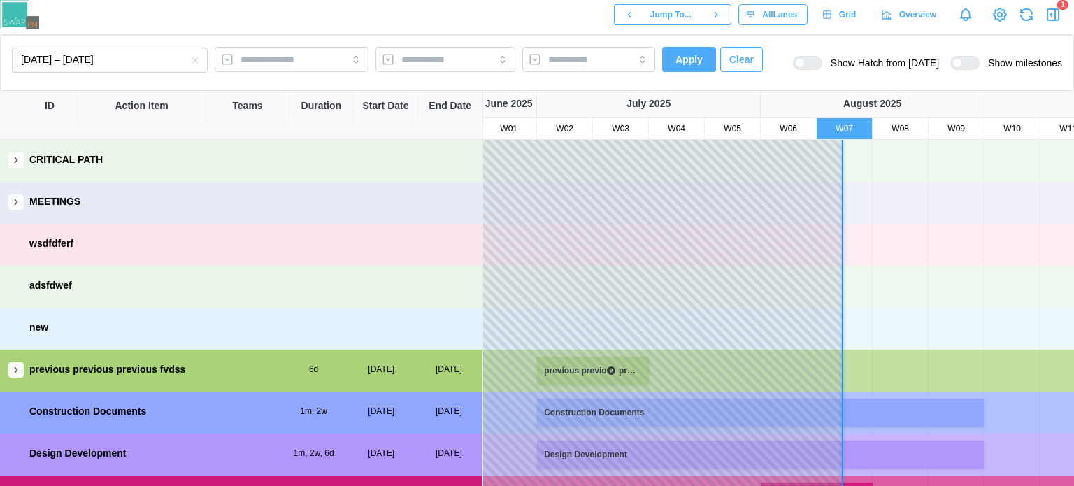
click at [694, 66] on span "Apply" at bounding box center [688, 60] width 27 height 24
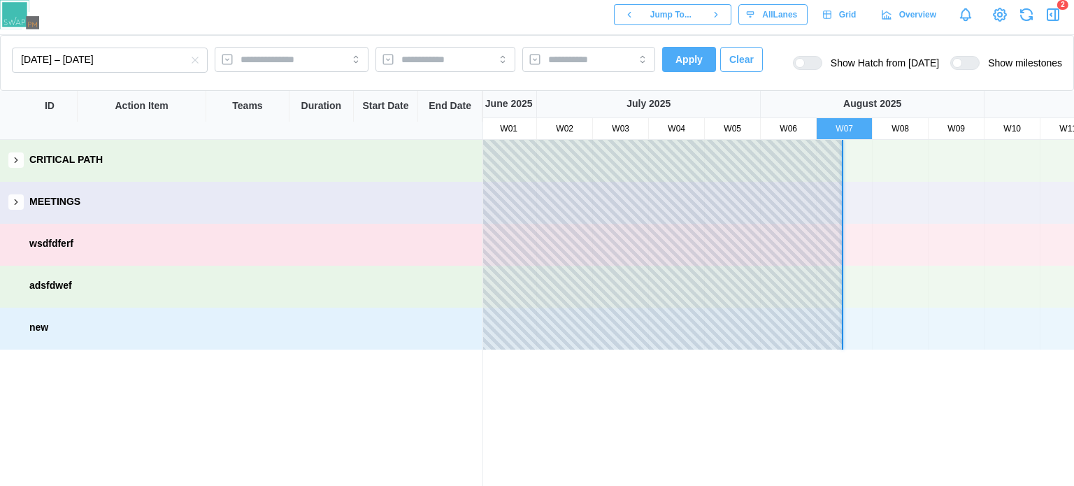
click at [14, 201] on icon "button" at bounding box center [16, 202] width 10 height 10
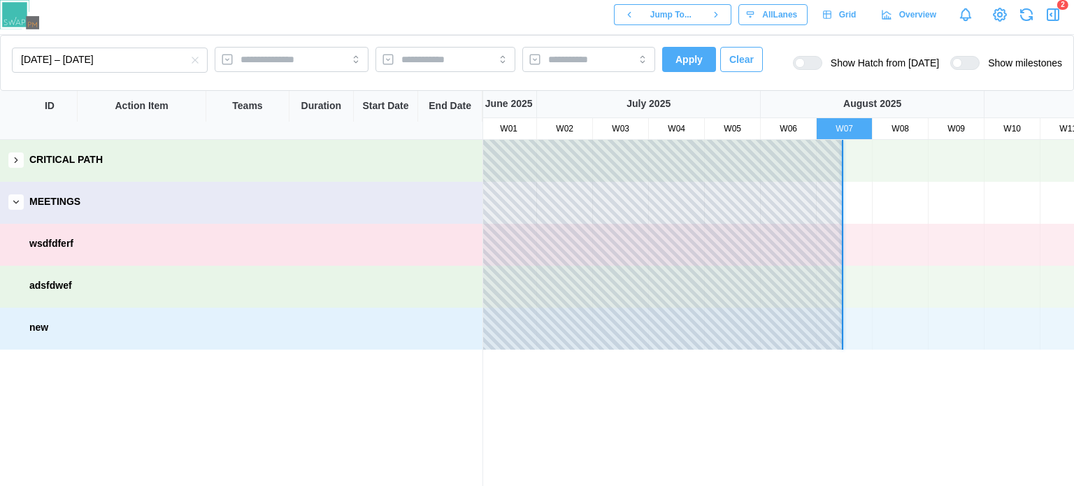
click at [15, 201] on icon "button" at bounding box center [16, 202] width 10 height 10
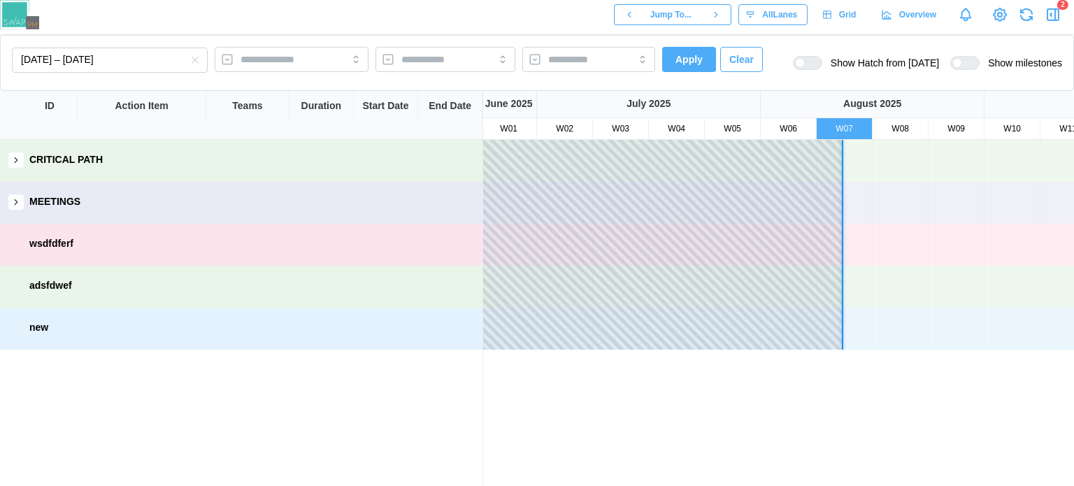
click at [15, 201] on icon "button" at bounding box center [16, 202] width 10 height 10
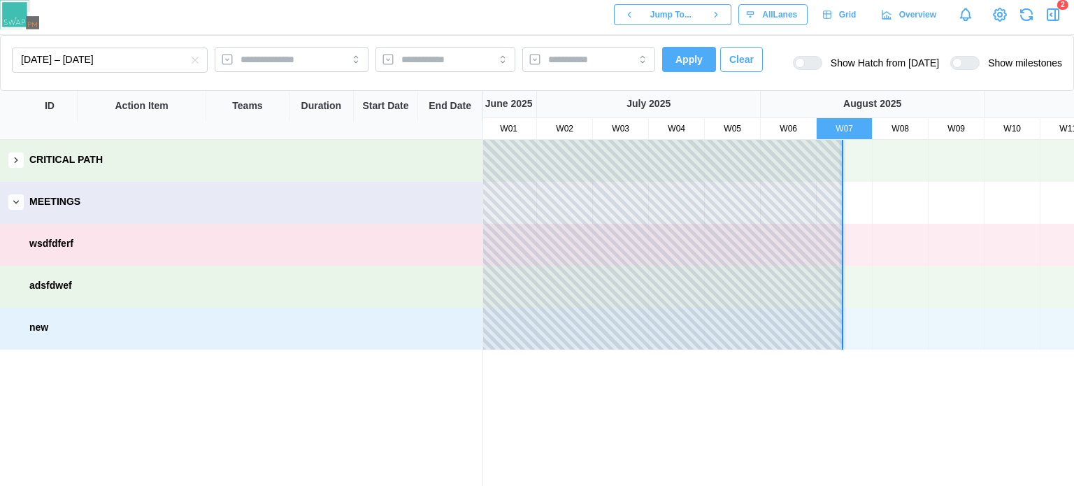
click at [196, 61] on icon "button" at bounding box center [195, 60] width 6 height 6
click at [680, 61] on span "Apply" at bounding box center [688, 60] width 27 height 24
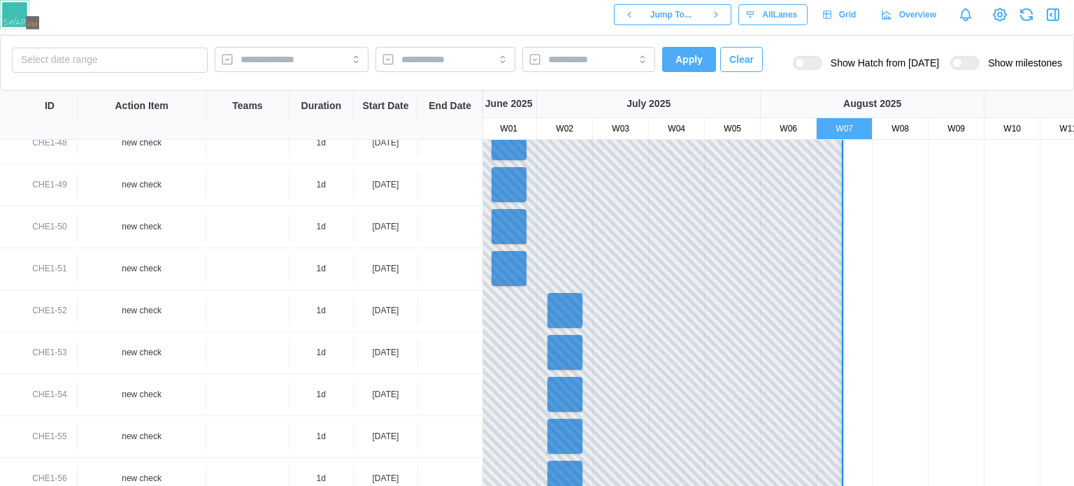
scroll to position [0, 2]
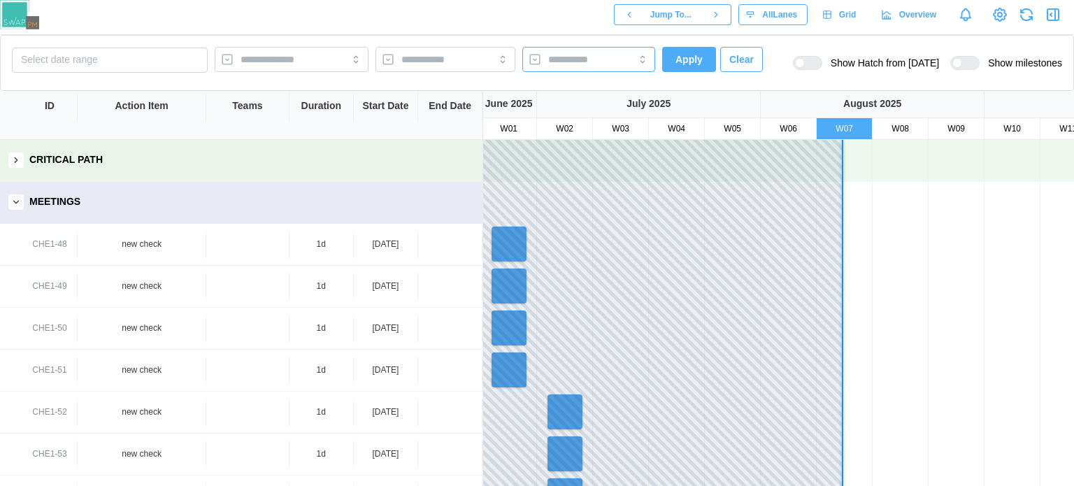
click at [632, 51] on div at bounding box center [588, 59] width 133 height 25
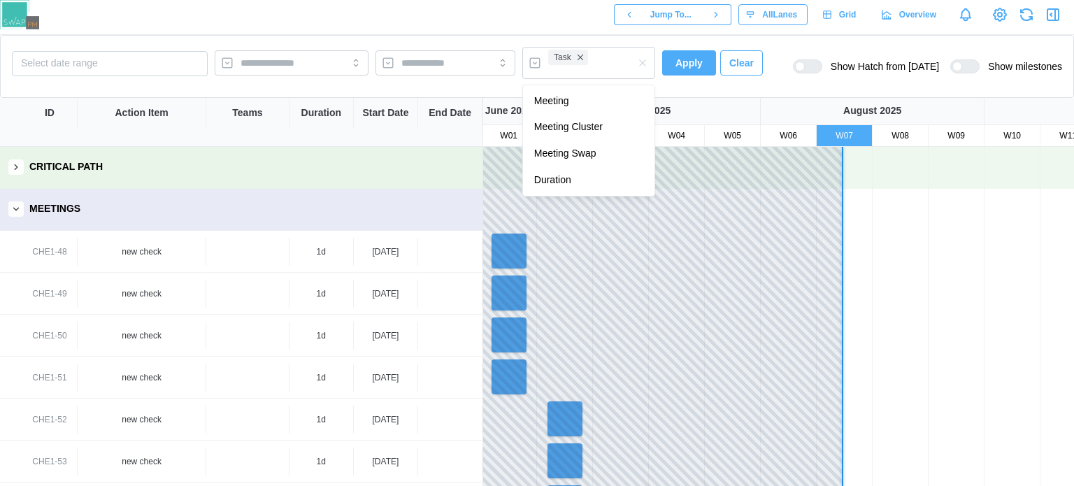
click at [694, 60] on span "Apply" at bounding box center [688, 63] width 27 height 24
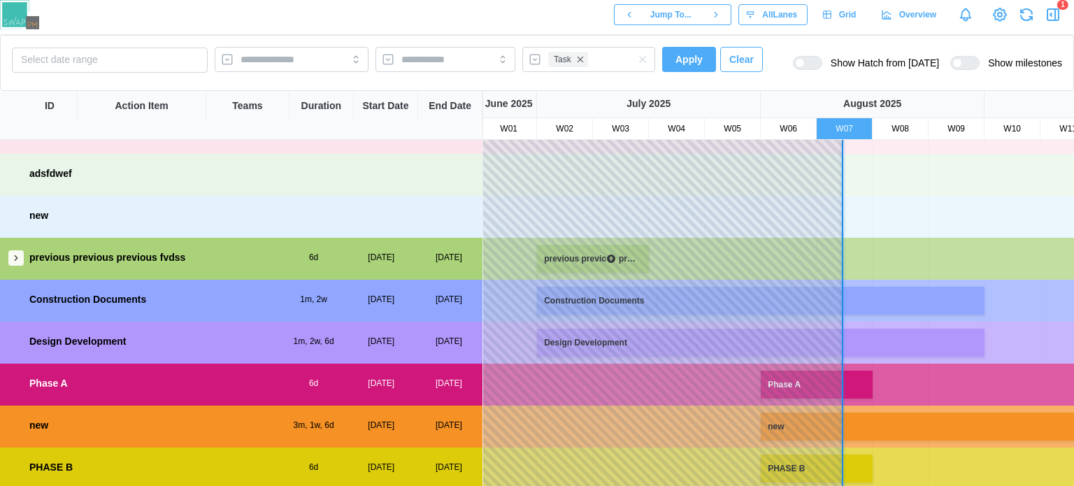
scroll to position [115, 0]
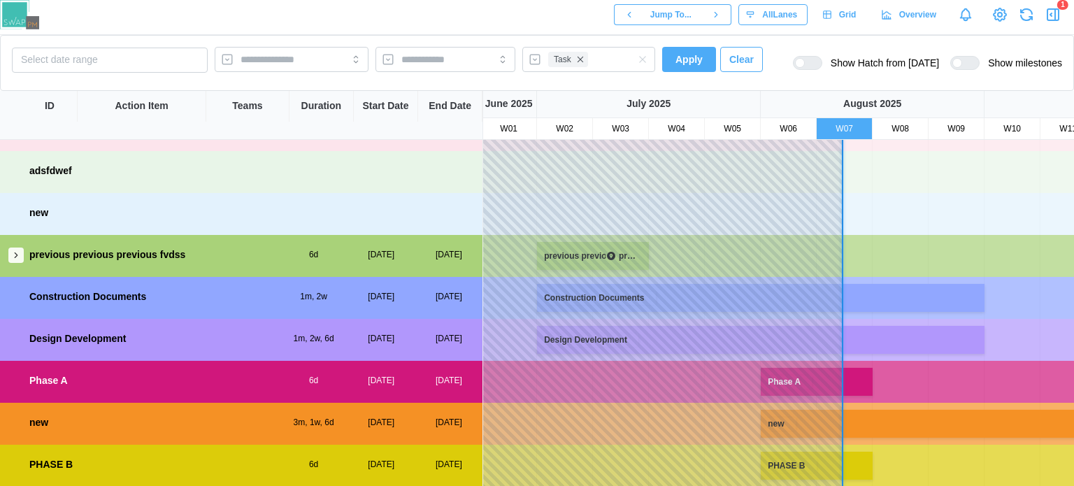
click at [15, 251] on icon "button" at bounding box center [16, 255] width 10 height 10
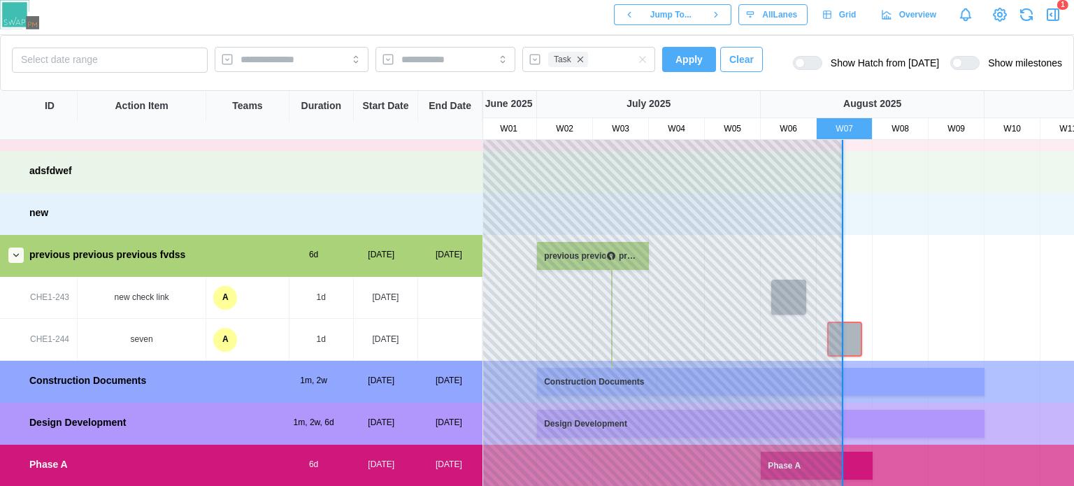
click at [731, 55] on span "Clear" at bounding box center [741, 60] width 24 height 24
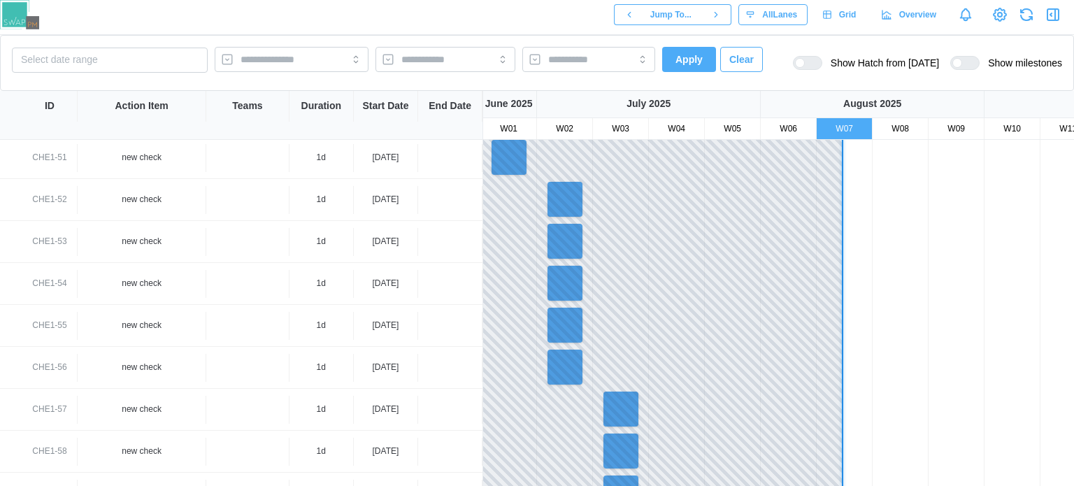
scroll to position [375, 0]
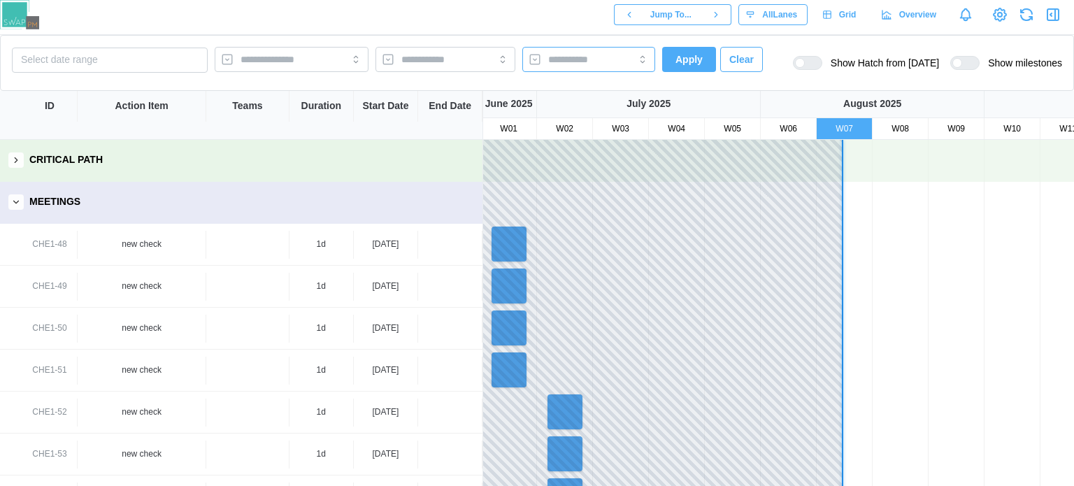
click at [549, 54] on input "search" at bounding box center [576, 59] width 56 height 11
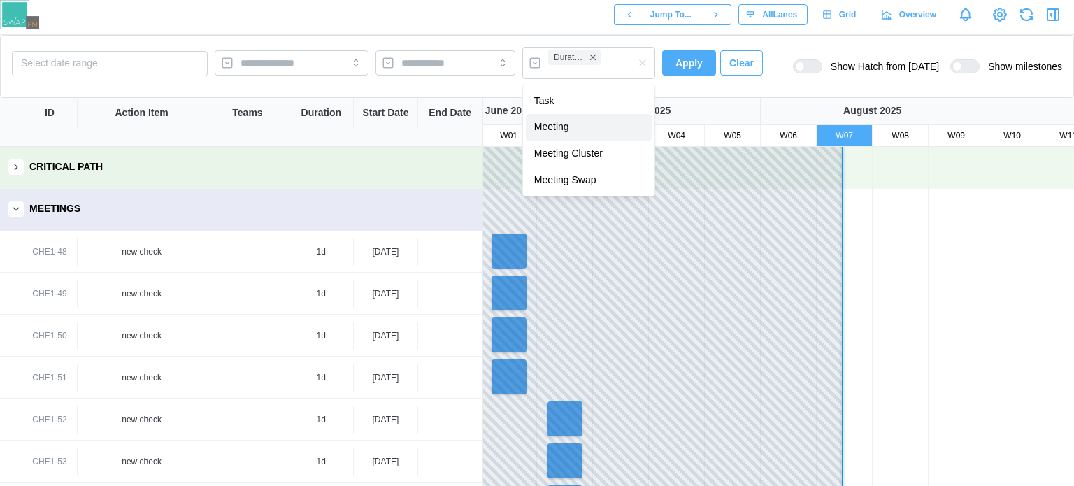
click at [700, 72] on button "Apply" at bounding box center [689, 62] width 54 height 25
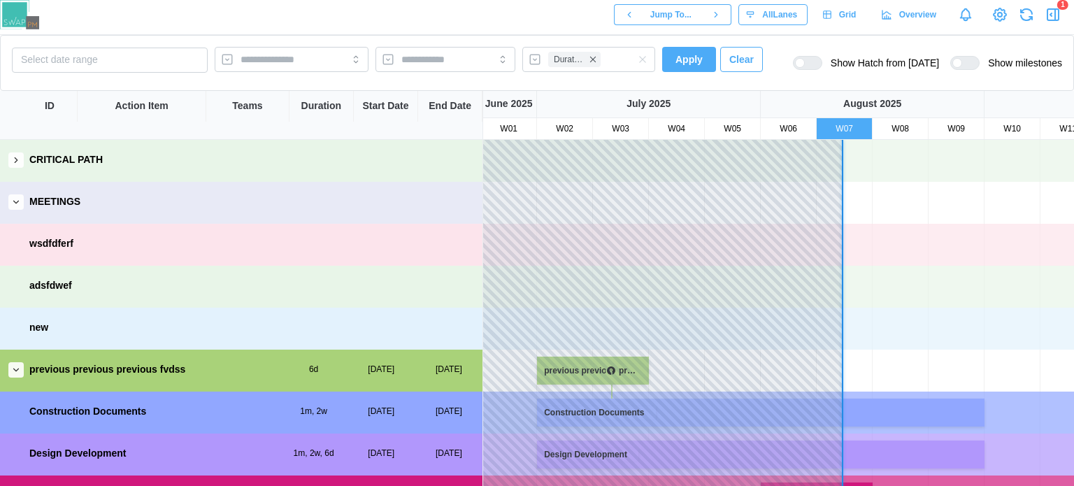
click at [24, 361] on div "previous previous previous fvdss 6d [DATE] [DATE]" at bounding box center [241, 370] width 482 height 40
click at [22, 365] on button "button" at bounding box center [15, 369] width 15 height 15
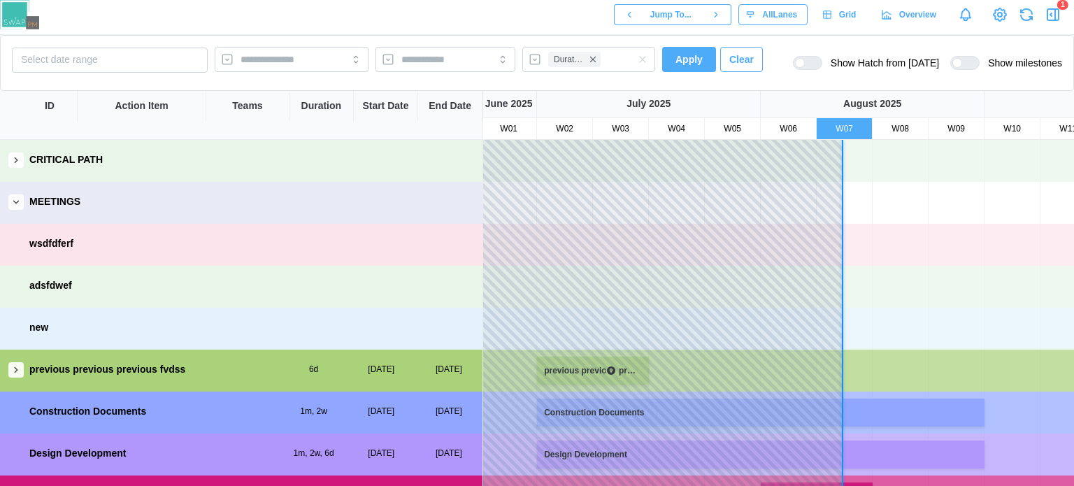
click at [24, 368] on div "previous previous previous fvdss 6d [DATE] [DATE]" at bounding box center [241, 370] width 482 height 40
click at [22, 368] on button "button" at bounding box center [15, 369] width 15 height 15
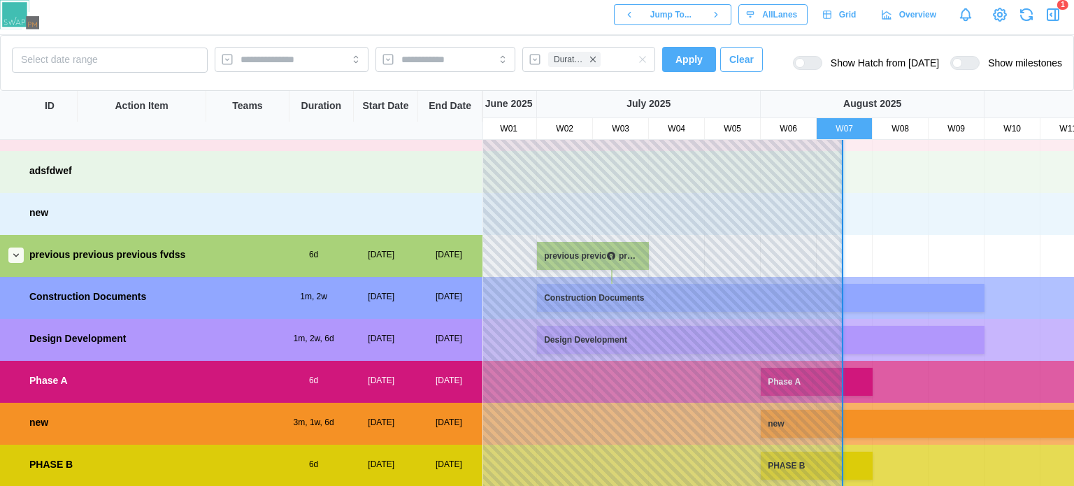
click at [17, 248] on button "button" at bounding box center [15, 254] width 15 height 15
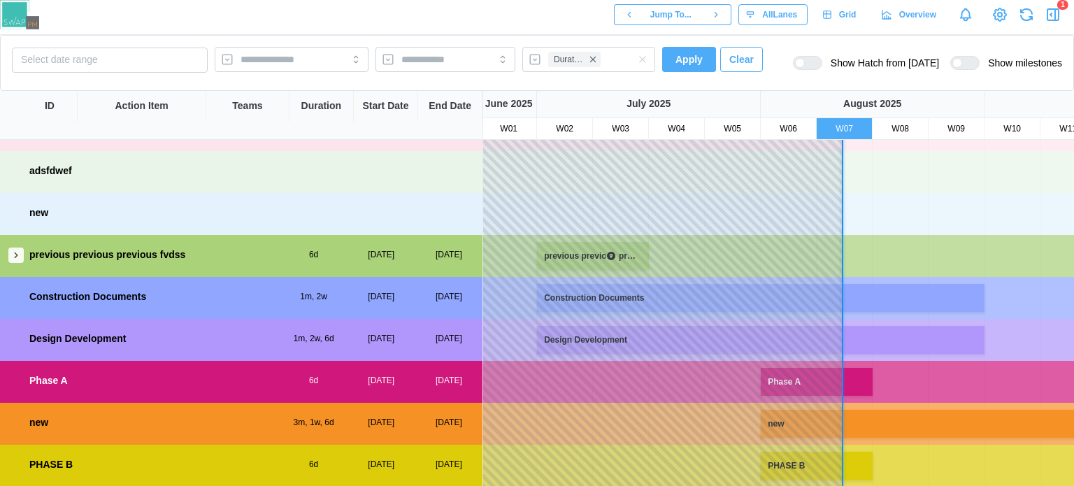
click at [733, 61] on span "Clear" at bounding box center [741, 60] width 24 height 24
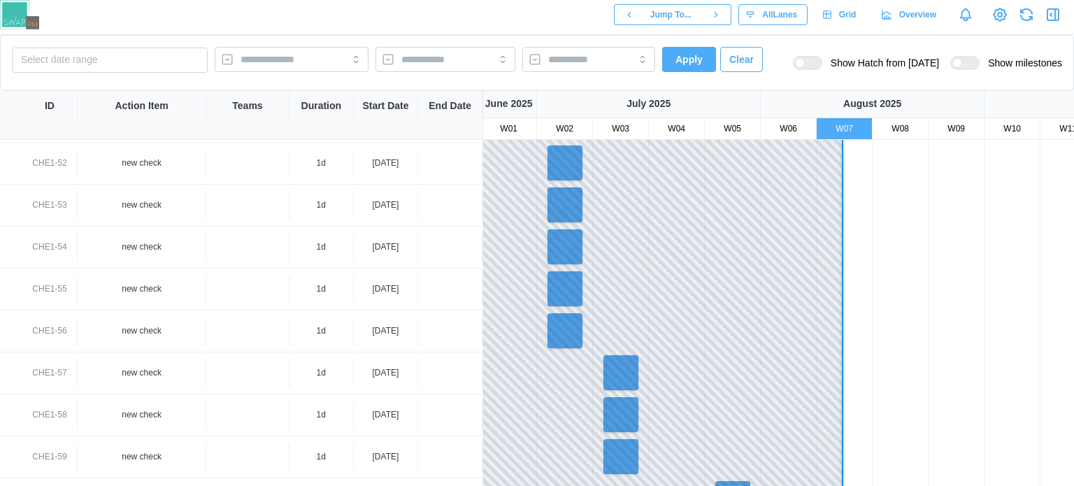
scroll to position [280, 0]
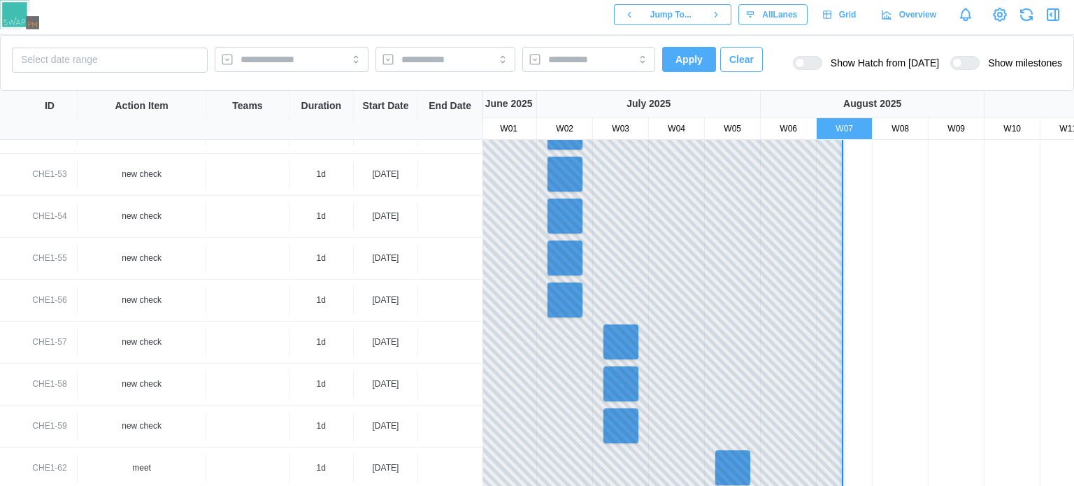
click at [382, 345] on div "[DATE]" at bounding box center [386, 342] width 27 height 13
click at [695, 294] on div at bounding box center [1040, 301] width 1119 height 42
click at [36, 296] on div "CHE1-56" at bounding box center [49, 300] width 34 height 13
click at [40, 297] on div "CHE1-56" at bounding box center [49, 300] width 34 height 13
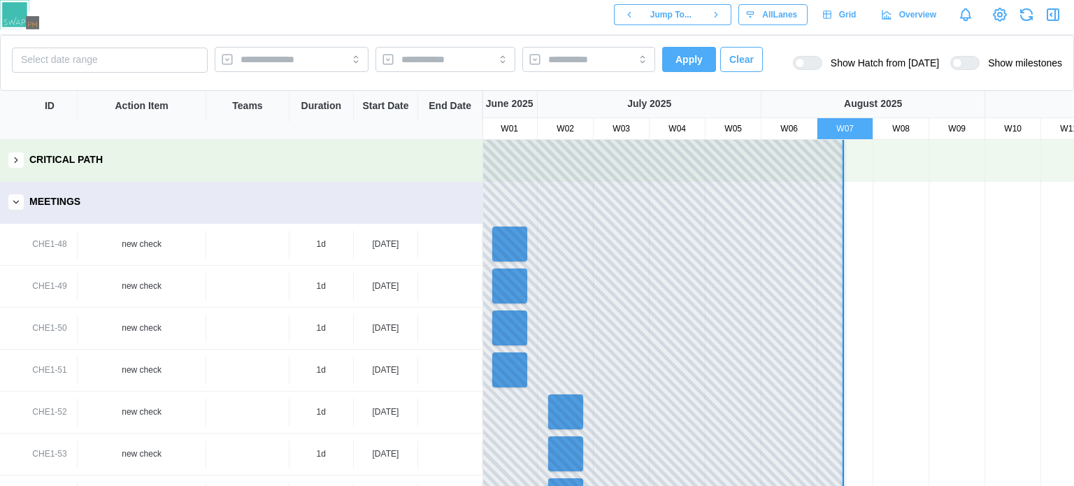
click at [23, 208] on div "MEETINGS" at bounding box center [241, 202] width 482 height 40
click at [20, 203] on icon "button" at bounding box center [16, 202] width 10 height 10
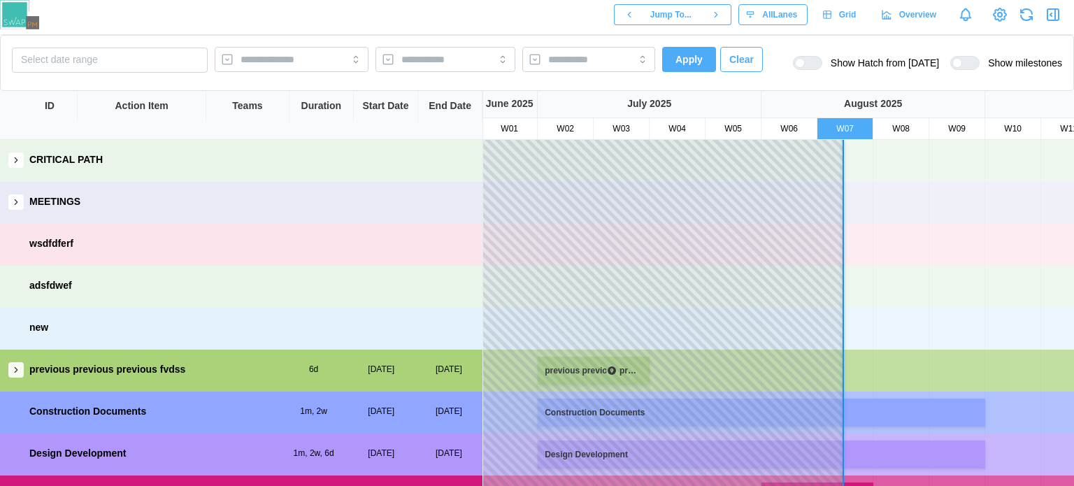
click at [16, 368] on icon "button" at bounding box center [16, 370] width 10 height 10
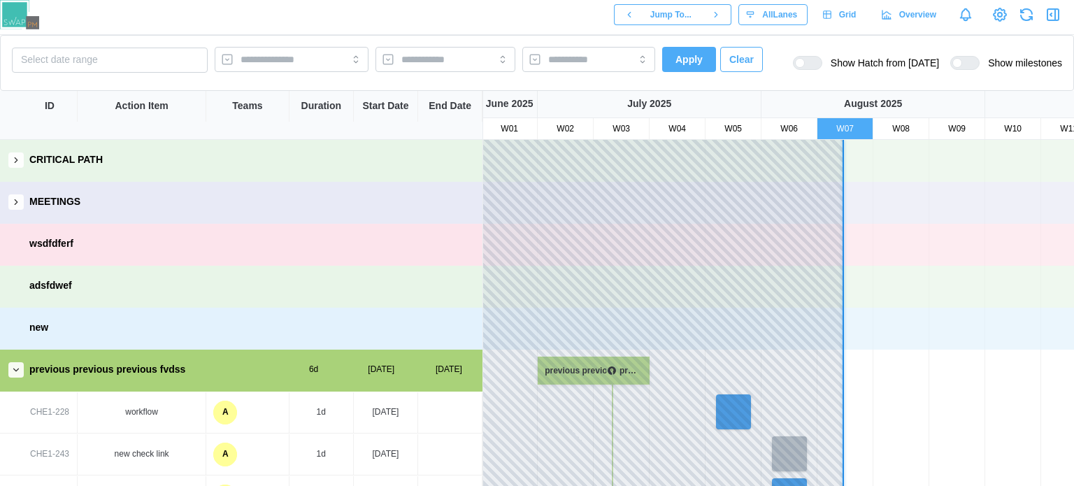
click at [129, 417] on div "workflow" at bounding box center [141, 411] width 117 height 13
click at [129, 416] on div "workflow" at bounding box center [141, 411] width 117 height 13
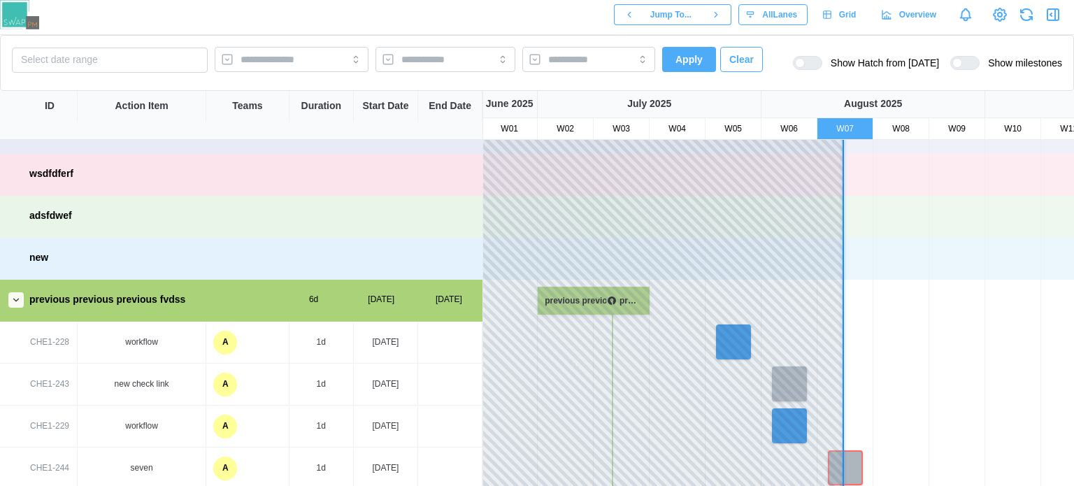
click at [41, 335] on div "CHE1-228" at bounding box center [49, 342] width 55 height 41
click at [42, 340] on div "CHE1-228" at bounding box center [49, 342] width 39 height 13
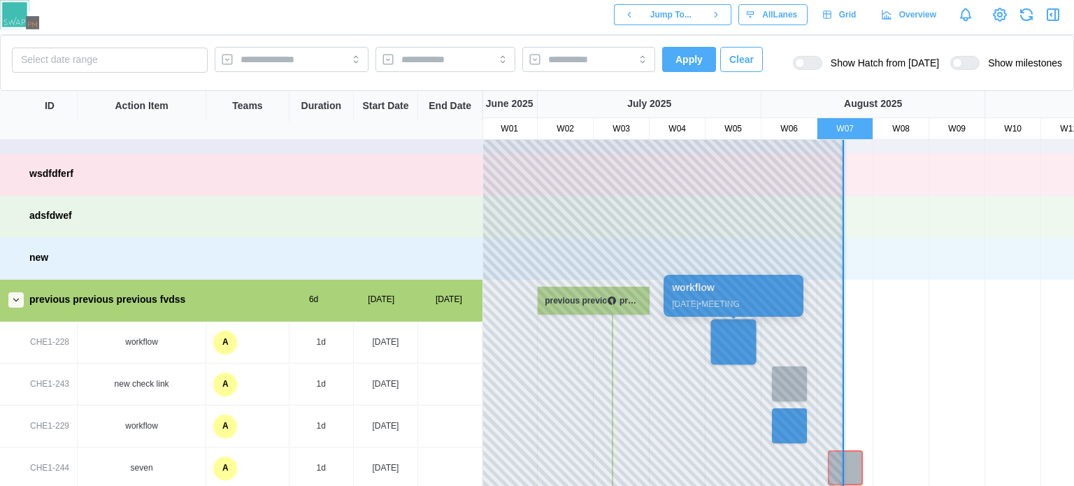
click at [740, 333] on div at bounding box center [733, 341] width 45 height 45
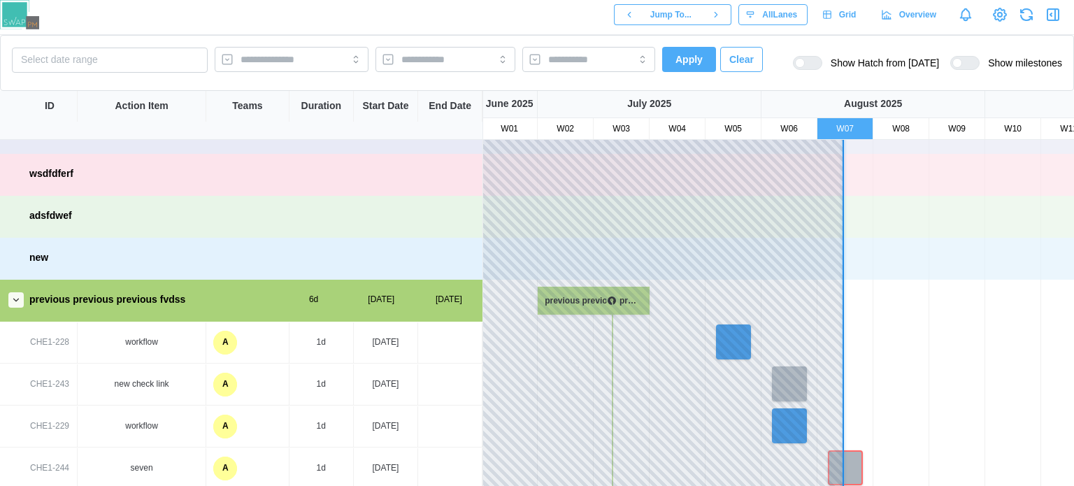
click at [146, 339] on div "workflow" at bounding box center [141, 342] width 117 height 13
click at [168, 391] on div "new check link" at bounding box center [142, 384] width 129 height 41
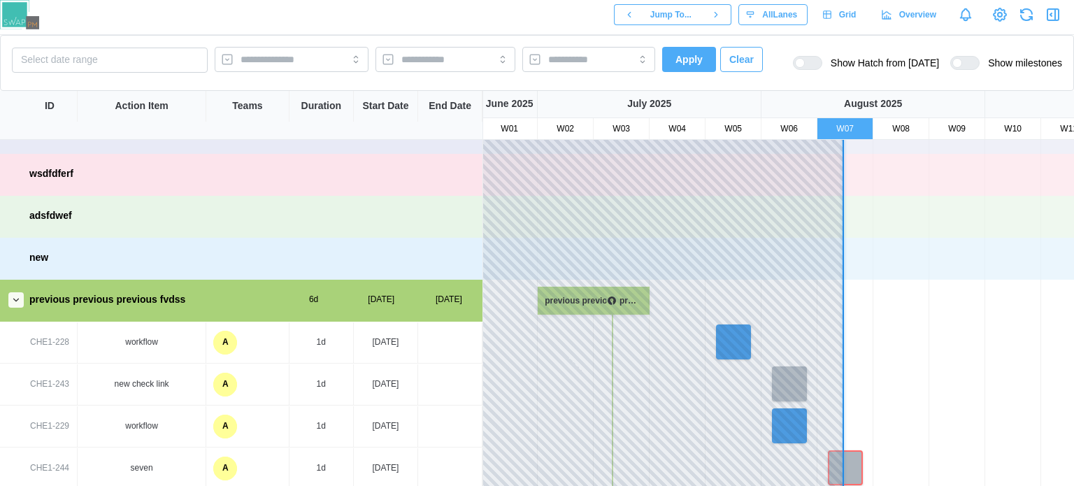
click at [168, 391] on div "new check link" at bounding box center [142, 384] width 129 height 41
click at [152, 385] on div "new check link" at bounding box center [141, 384] width 117 height 13
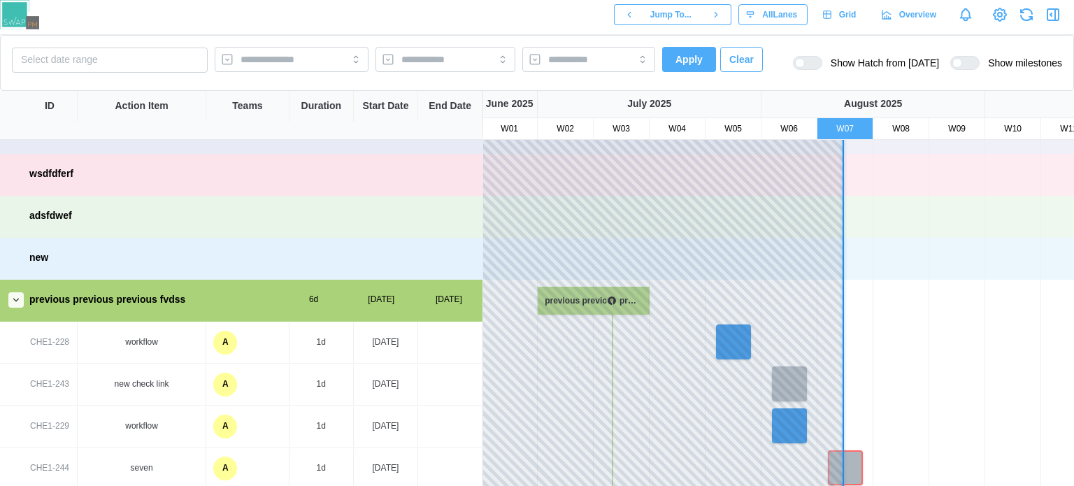
click at [129, 352] on div "workflow" at bounding box center [142, 342] width 129 height 41
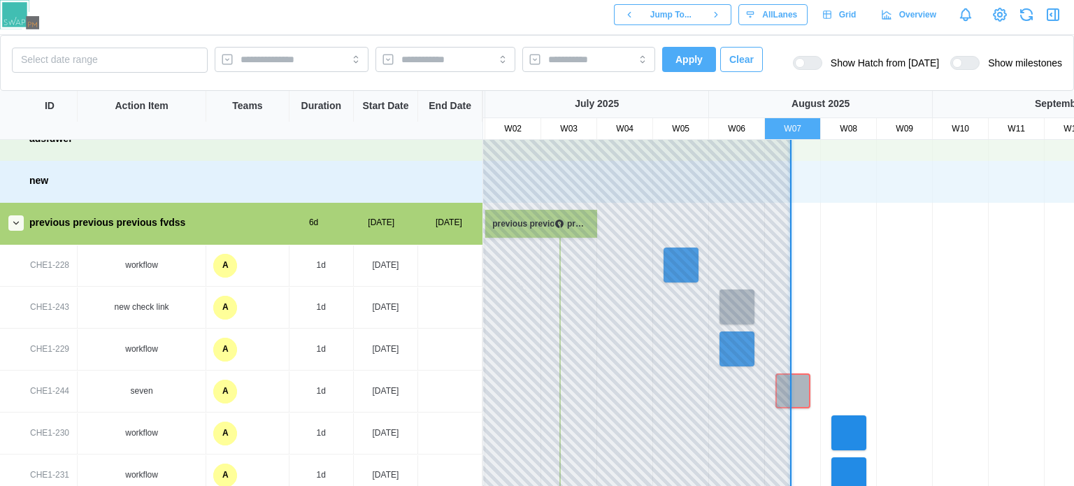
scroll to position [257, 0]
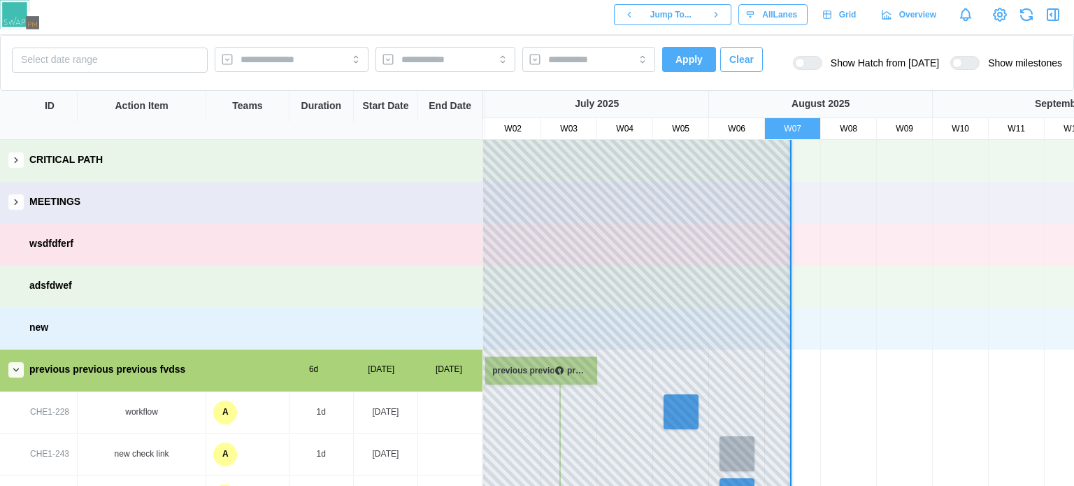
click at [20, 201] on icon "button" at bounding box center [16, 202] width 10 height 10
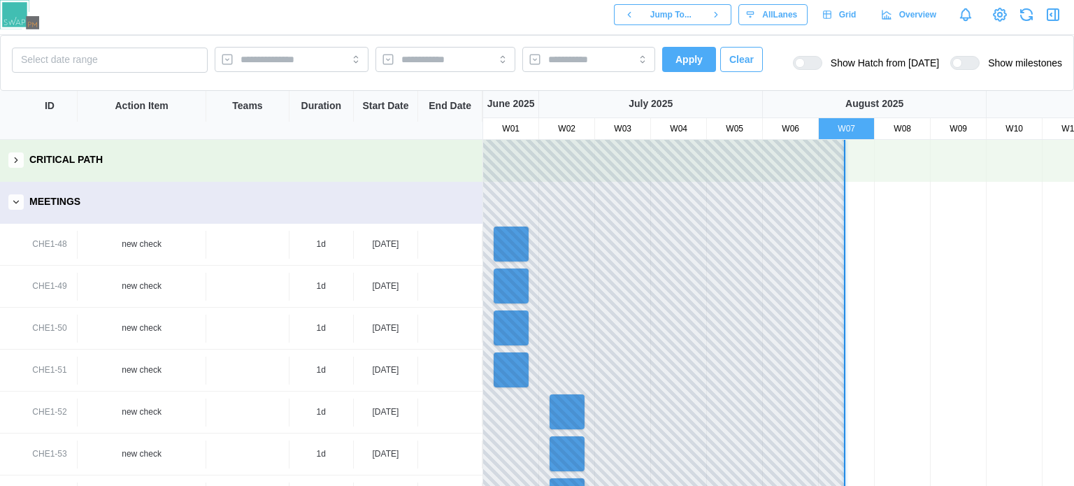
click at [805, 66] on div at bounding box center [800, 63] width 10 height 10
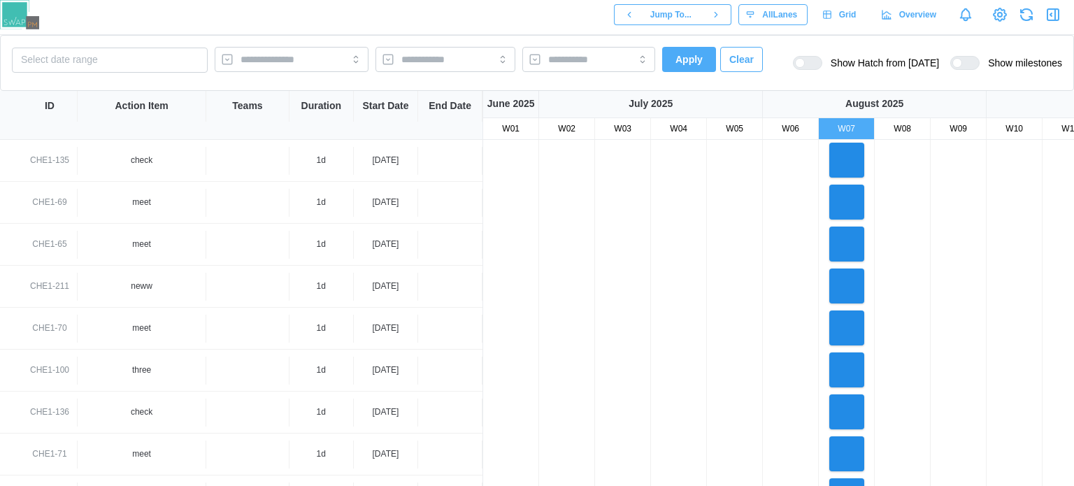
scroll to position [752, 0]
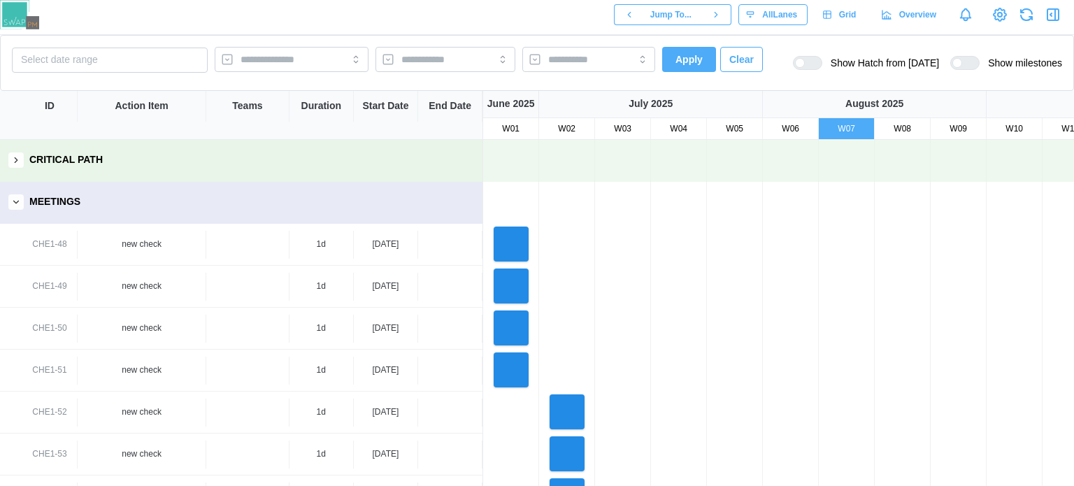
click at [16, 205] on icon "button" at bounding box center [16, 202] width 10 height 10
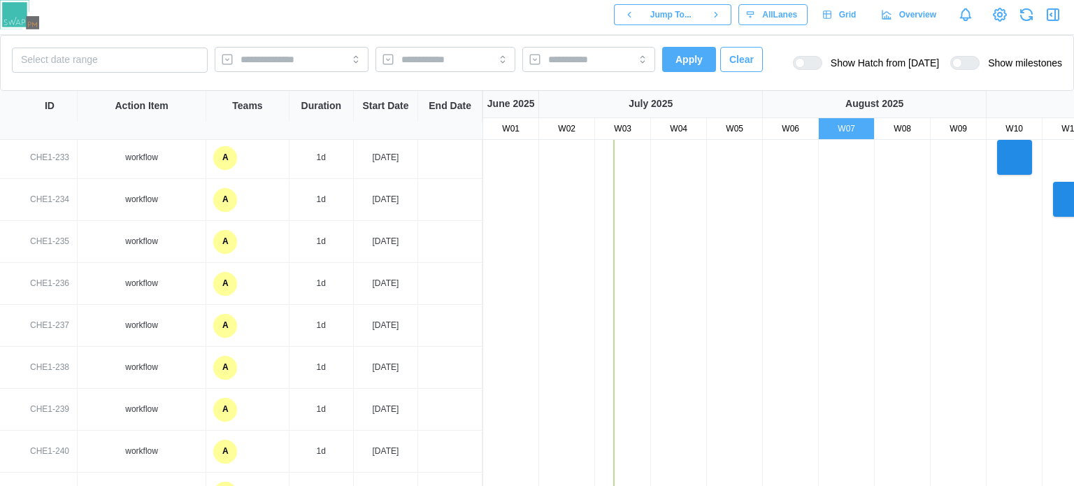
scroll to position [629, 0]
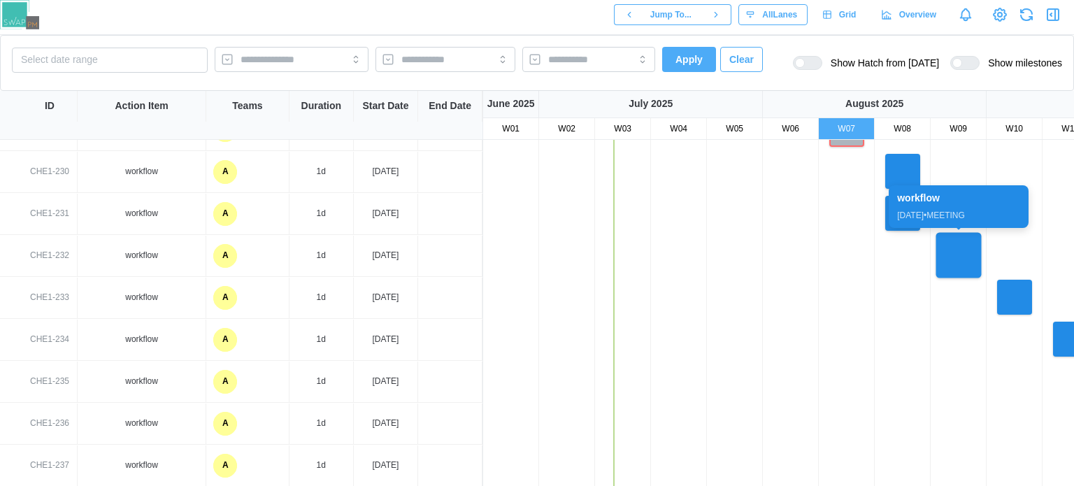
click at [960, 252] on div at bounding box center [958, 255] width 45 height 45
